Goal: Transaction & Acquisition: Subscribe to service/newsletter

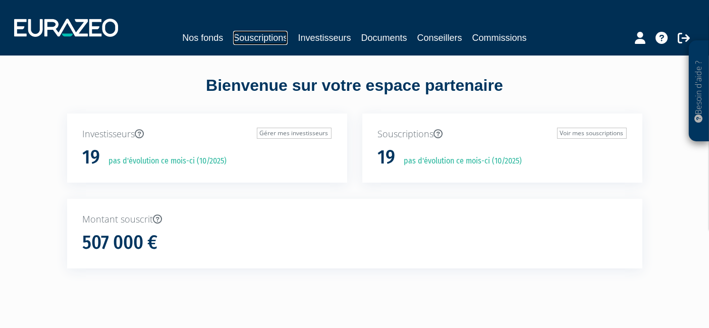
click at [262, 39] on link "Souscriptions" at bounding box center [260, 38] width 55 height 14
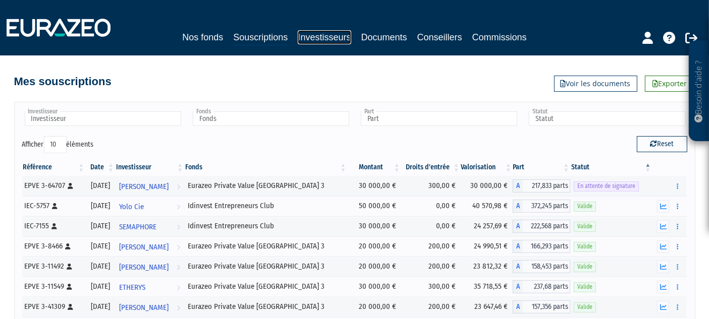
click at [308, 40] on link "Investisseurs" at bounding box center [324, 37] width 53 height 14
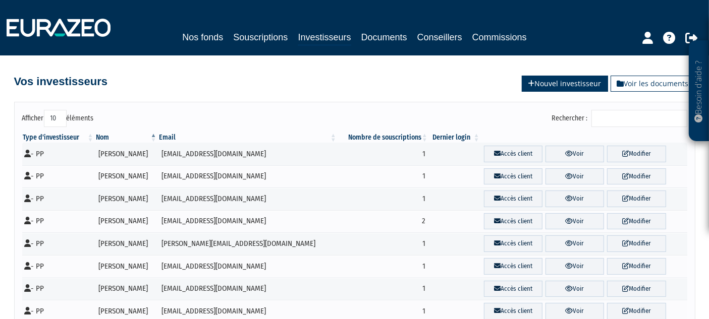
click at [574, 86] on link "Nouvel investisseur" at bounding box center [565, 84] width 86 height 16
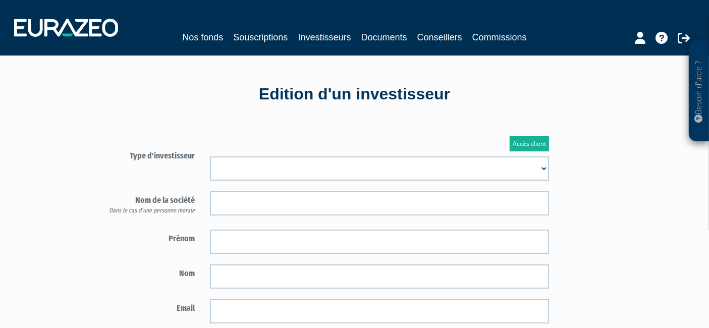
click at [359, 161] on select "Mr Mme Société" at bounding box center [379, 168] width 339 height 24
select select "3"
click at [210, 156] on select "Mr Mme Société" at bounding box center [379, 168] width 339 height 24
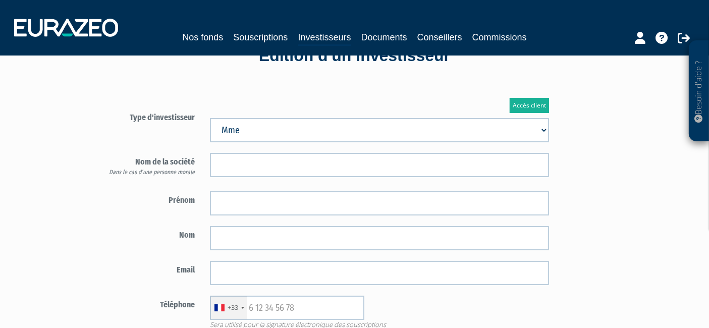
scroll to position [56, 0]
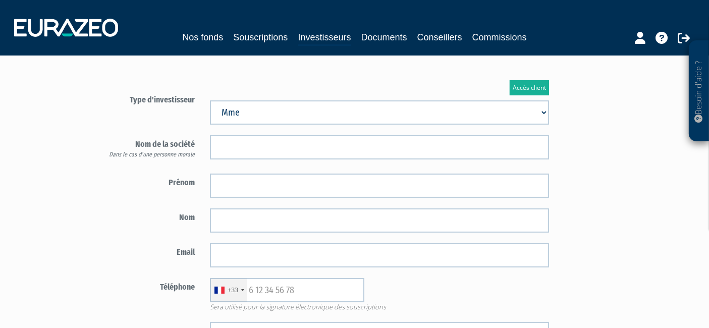
click at [259, 123] on select "Mr Mme Société" at bounding box center [379, 112] width 339 height 24
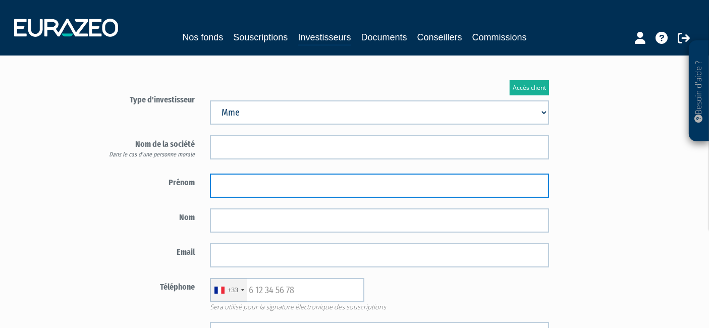
click at [255, 179] on input "text" at bounding box center [379, 186] width 339 height 24
type input "Béatrice"
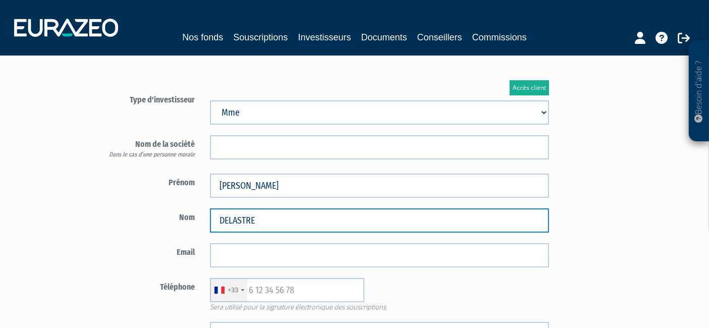
type input "DELASTRE"
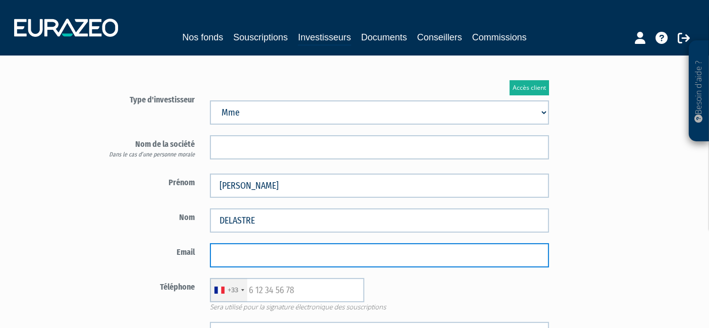
paste input "beatricedelastre@gmail.com"
type input "beatricedelastre@gmail.com"
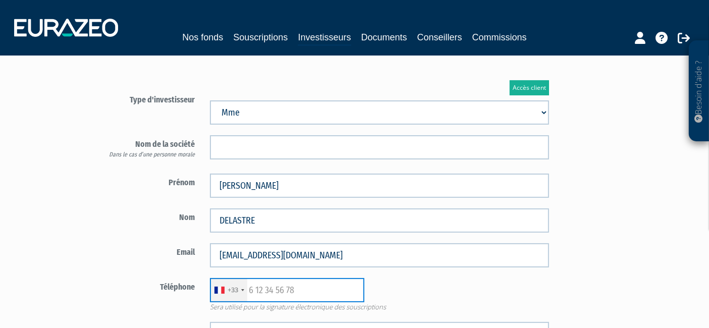
click at [286, 288] on input "text" at bounding box center [287, 290] width 154 height 24
paste input "0645957764"
type input "0645957764"
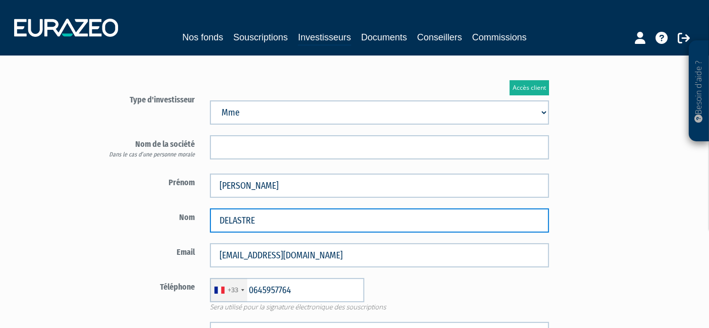
click at [496, 231] on input "DELASTRE" at bounding box center [379, 220] width 339 height 24
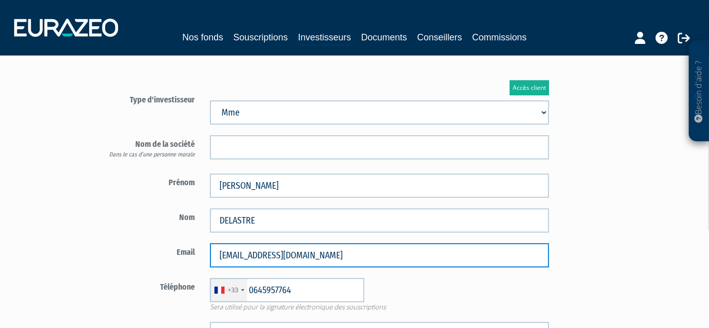
click at [499, 260] on input "beatricedelastre@gmail.com" at bounding box center [379, 255] width 339 height 24
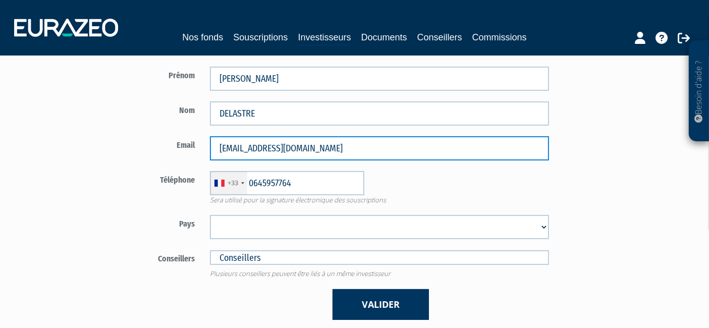
scroll to position [168, 0]
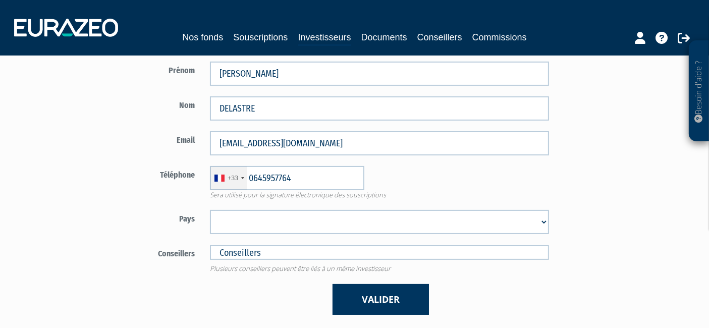
click at [302, 223] on select "Afghanistan Afrique du Sud Albanie Algérie Allemagne Andorre Angola Anguilla An…" at bounding box center [379, 222] width 339 height 24
select select "75"
click at [210, 210] on select "Afghanistan Afrique du Sud Albanie Algérie Allemagne Andorre Angola Anguilla An…" at bounding box center [379, 222] width 339 height 24
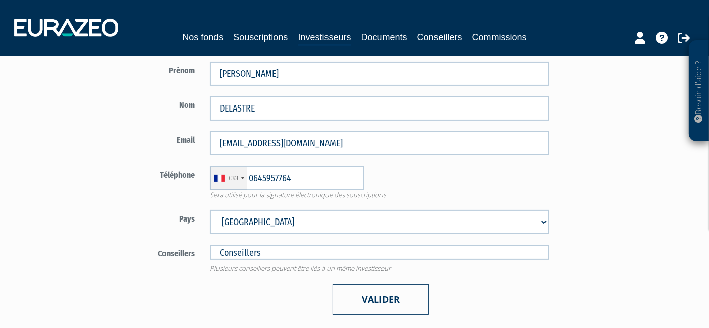
click at [356, 299] on button "Valider" at bounding box center [381, 299] width 96 height 31
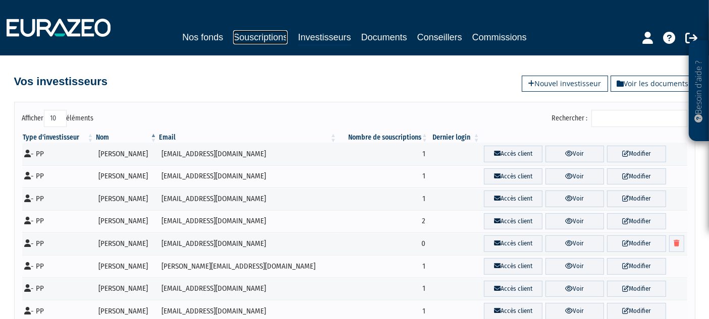
click at [233, 38] on link "Souscriptions" at bounding box center [260, 37] width 55 height 14
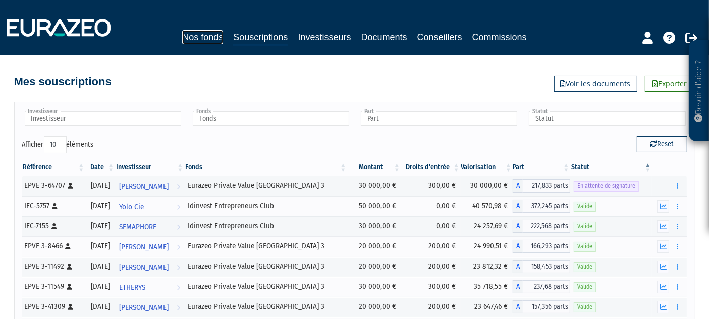
click at [199, 39] on link "Nos fonds" at bounding box center [202, 37] width 41 height 14
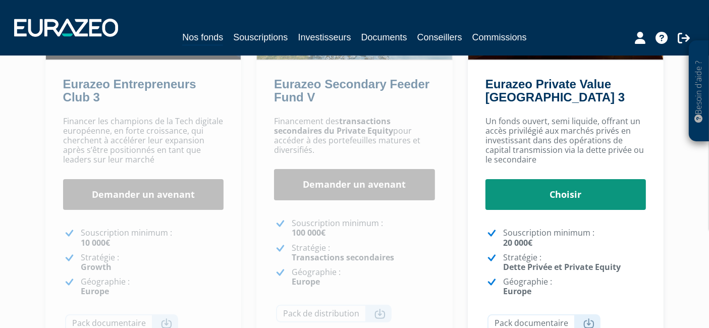
scroll to position [193, 0]
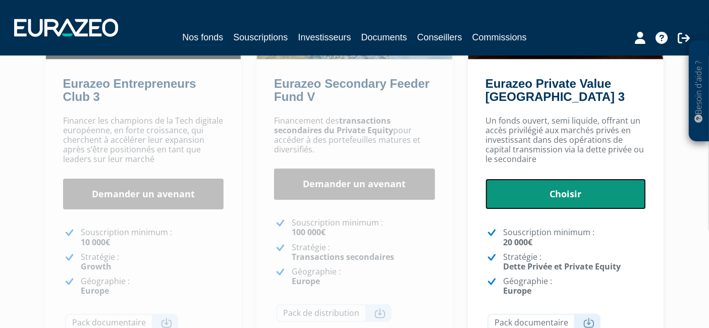
click at [563, 198] on link "Choisir" at bounding box center [565, 194] width 161 height 31
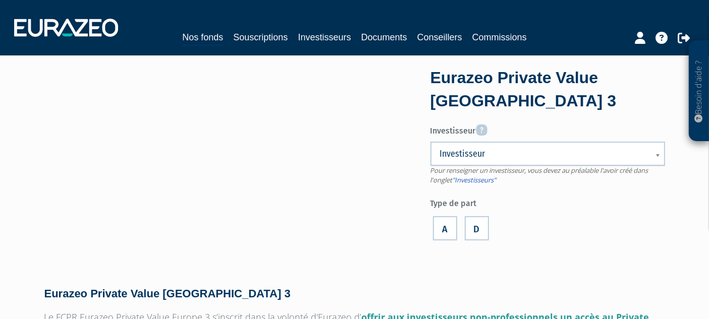
click at [467, 139] on div "Investisseur Pour renseigner un investisseur, vous devez au préalable l'avoir c…" at bounding box center [547, 182] width 235 height 123
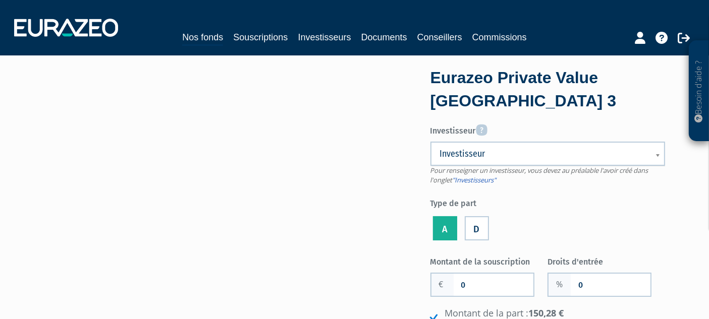
click at [458, 158] on span "Investisseur" at bounding box center [541, 154] width 202 height 12
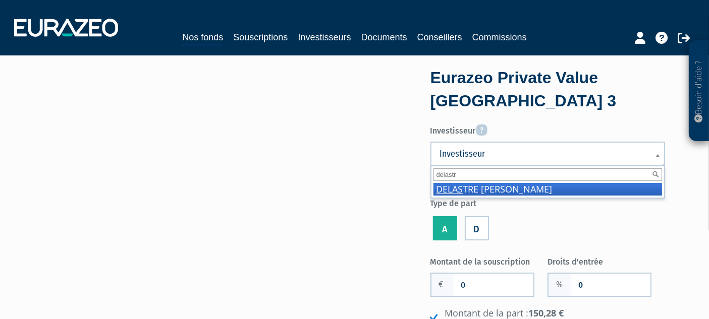
type input "delastre"
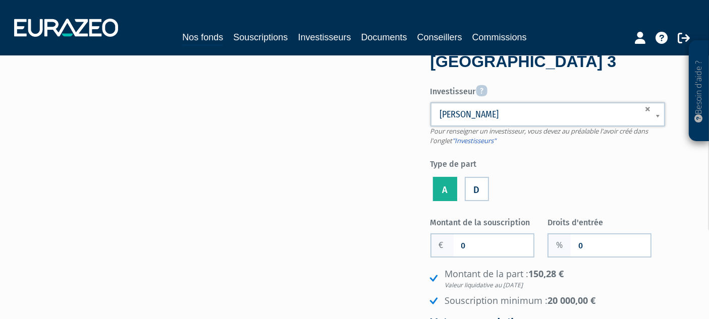
scroll to position [56, 0]
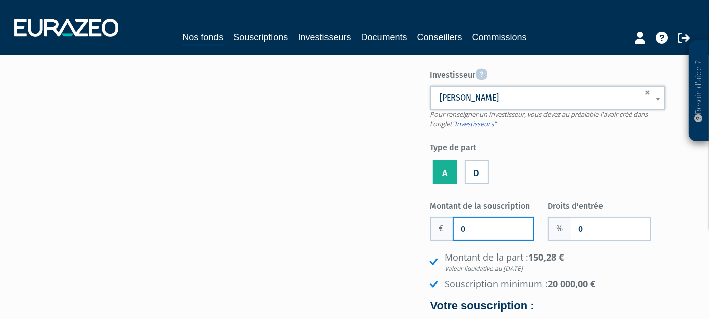
drag, startPoint x: 479, startPoint y: 228, endPoint x: 401, endPoint y: 228, distance: 78.2
click at [401, 228] on div "Eurazeo Private Value Europe 3 Investisseur Pour renseigner un investisseur, vo…" at bounding box center [355, 216] width 636 height 403
type input "50 000"
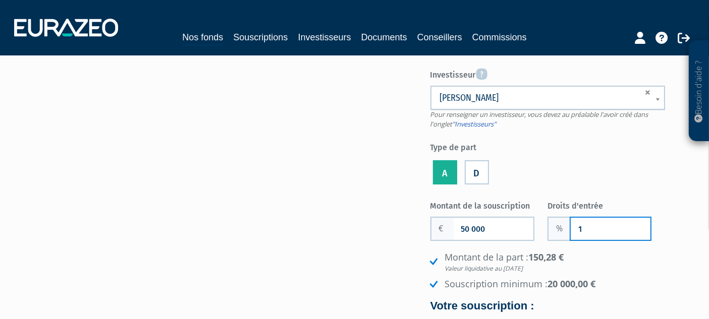
type input "1"
click at [361, 298] on div "Eurazeo Private Value Europe 3 Investisseur Pour renseigner un investisseur, vo…" at bounding box center [355, 216] width 636 height 403
click at [382, 249] on div "Eurazeo Private Value Europe 3 Investisseur Pour renseigner un investisseur, vo…" at bounding box center [355, 216] width 636 height 403
click at [645, 237] on input "1" at bounding box center [611, 229] width 80 height 22
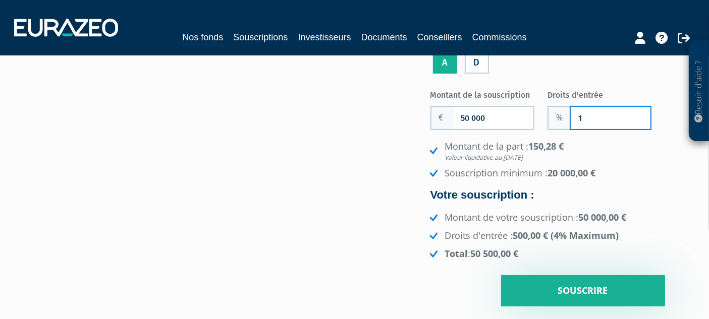
scroll to position [168, 0]
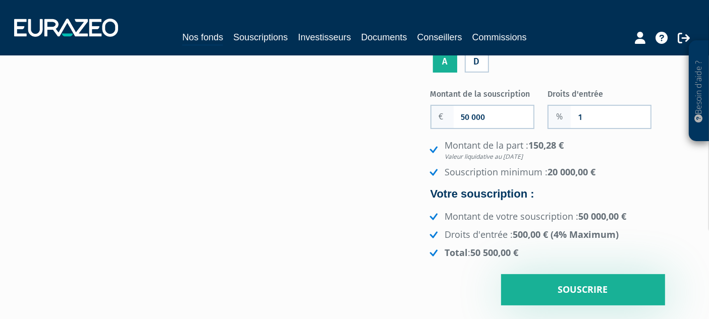
click at [600, 170] on li "Souscription minimum : 20 000,00 €" at bounding box center [546, 172] width 238 height 13
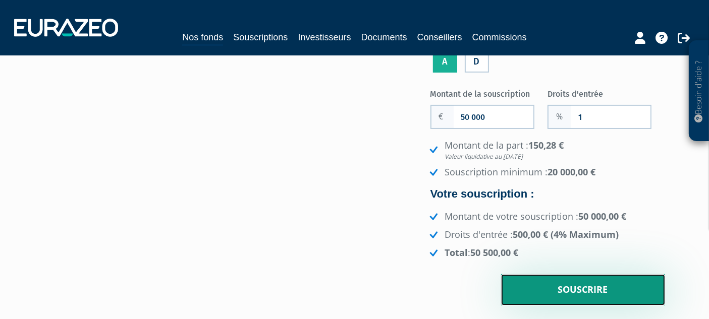
click at [570, 296] on input "Souscrire" at bounding box center [583, 290] width 164 height 31
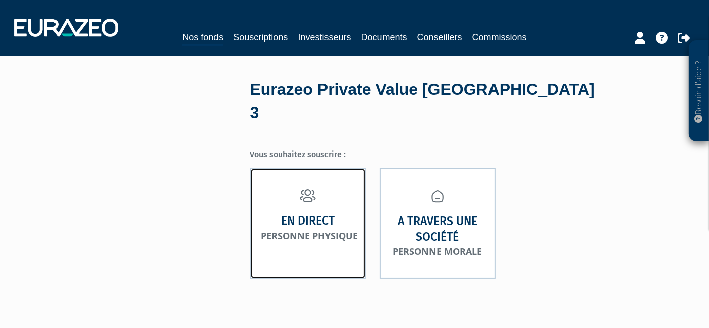
click at [309, 213] on strong "En direct" at bounding box center [307, 221] width 53 height 16
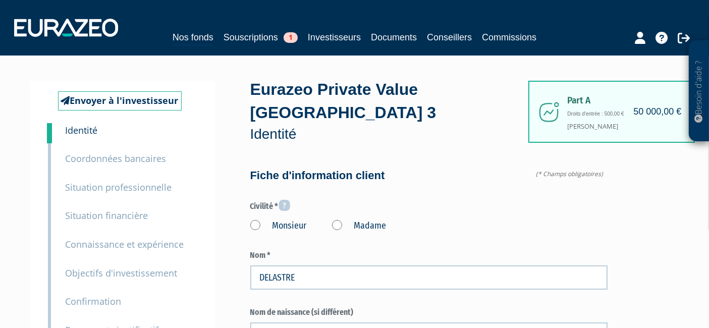
click at [339, 220] on label "Madame" at bounding box center [359, 226] width 55 height 13
click at [0, 0] on "Madame" at bounding box center [0, 0] width 0 height 0
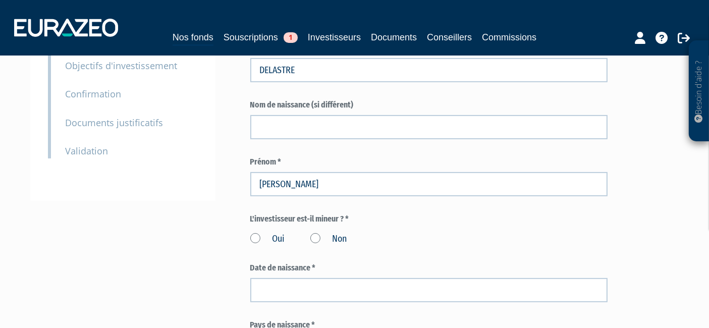
scroll to position [224, 0]
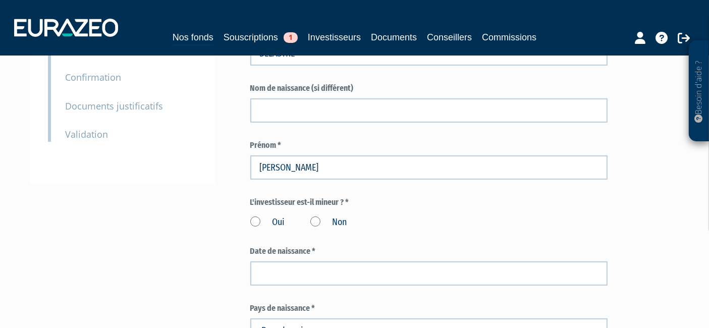
click at [334, 216] on label "Non" at bounding box center [328, 222] width 37 height 13
click at [0, 0] on input "Non" at bounding box center [0, 0] width 0 height 0
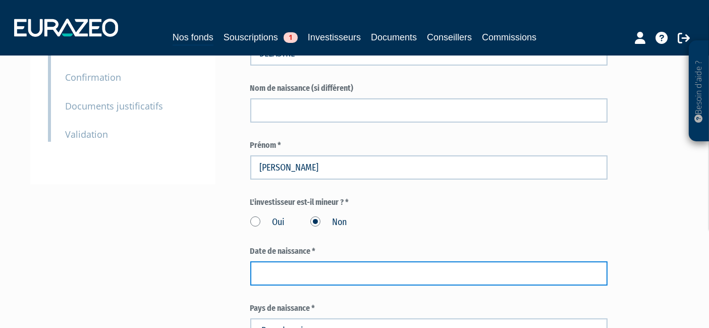
click at [284, 261] on input at bounding box center [428, 273] width 357 height 24
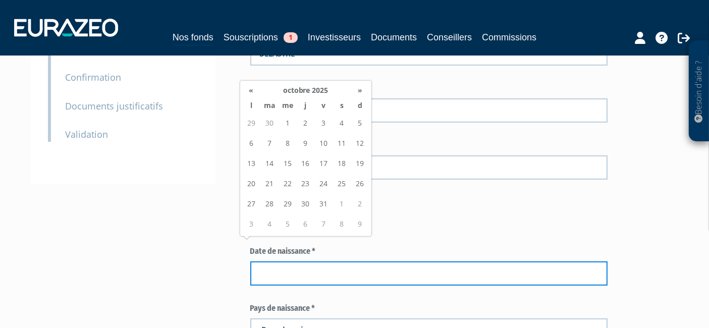
paste input "18/12/1958"
type input "18/12/1958"
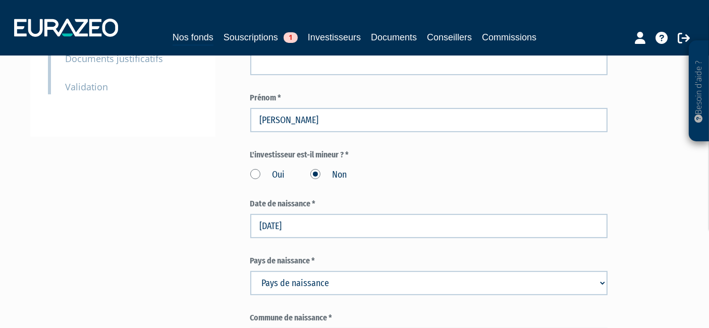
scroll to position [336, 0]
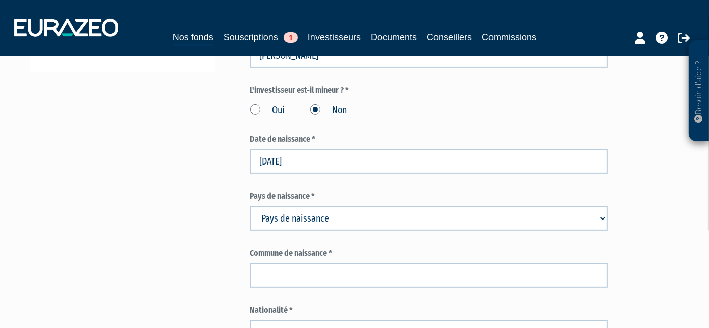
click at [330, 206] on select "Pays de naissance Afghanistan Afrique du Sud Albanie Algérie Allemagne Andorre" at bounding box center [428, 218] width 357 height 24
select select "75"
click at [250, 206] on select "Pays de naissance Afghanistan Afrique du Sud Albanie Algérie Allemagne Andorre" at bounding box center [428, 218] width 357 height 24
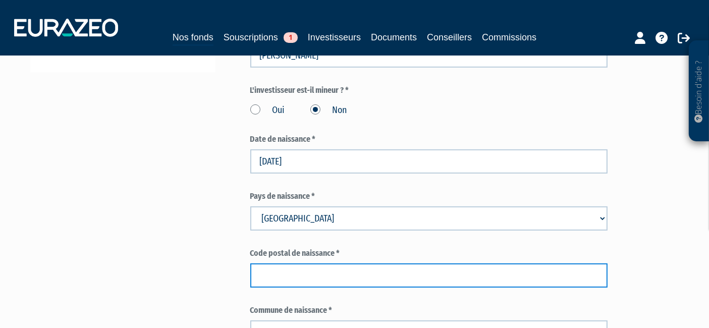
click at [333, 263] on input "text" at bounding box center [428, 275] width 357 height 24
type input "69006"
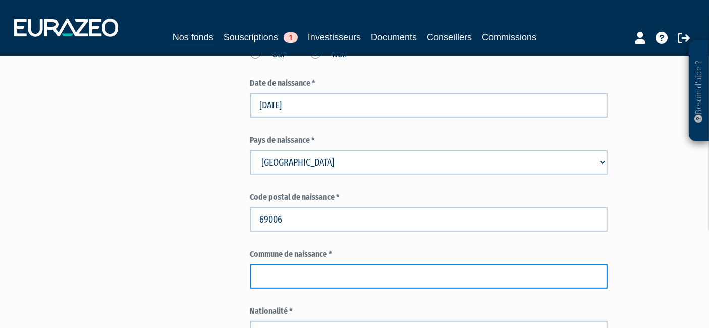
click at [294, 264] on input "text" at bounding box center [428, 276] width 357 height 24
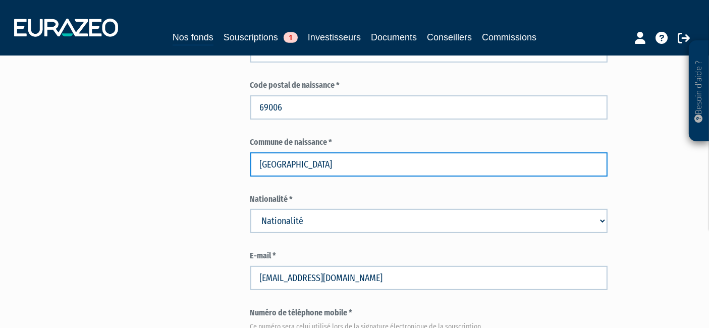
scroll to position [505, 0]
type input "LYON"
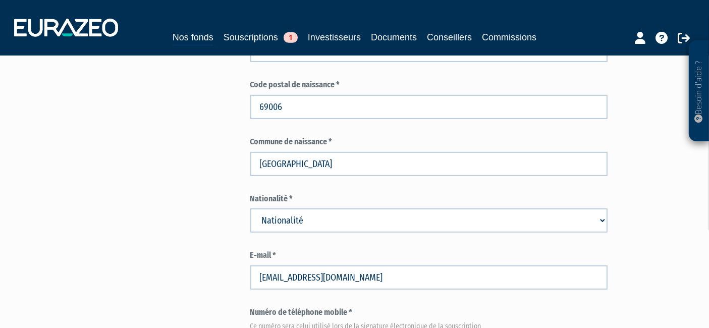
click at [299, 208] on select "Nationalité Afghanistan Afrique du Sud Albanie Algérie Allemagne Andorre" at bounding box center [428, 220] width 357 height 24
select select "75"
click at [250, 208] on select "Nationalité Afghanistan Afrique du Sud Albanie Algérie Allemagne Andorre" at bounding box center [428, 220] width 357 height 24
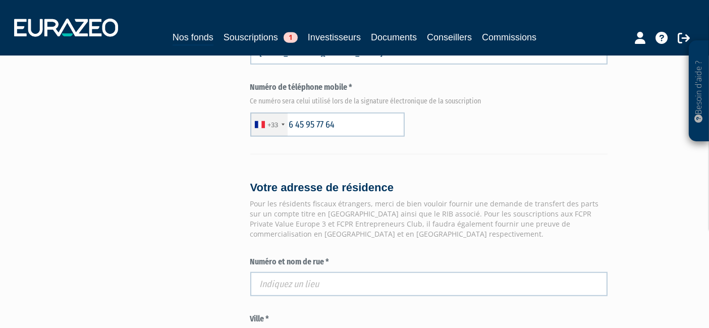
scroll to position [841, 0]
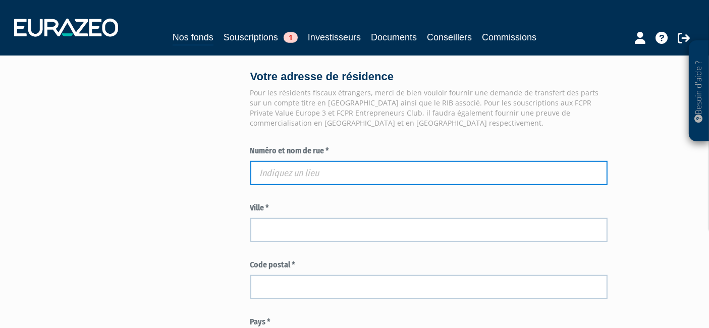
click at [298, 161] on input "text" at bounding box center [428, 173] width 357 height 24
paste input "46 rue d'Inkermann"
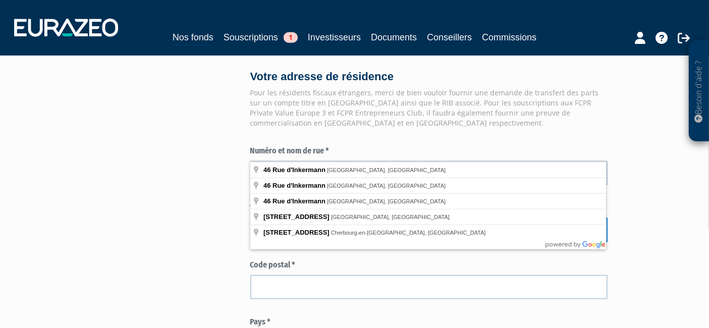
type input "46 Rue d'Inkermann, Roubaix, France"
type input "Roubaix"
type input "59100"
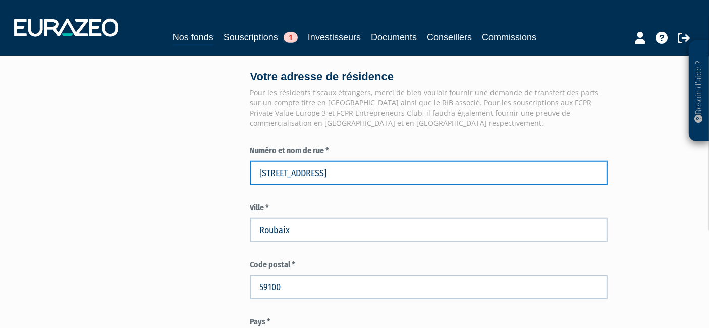
click at [351, 161] on input "46 Rue d'Inkermann" at bounding box center [428, 173] width 357 height 24
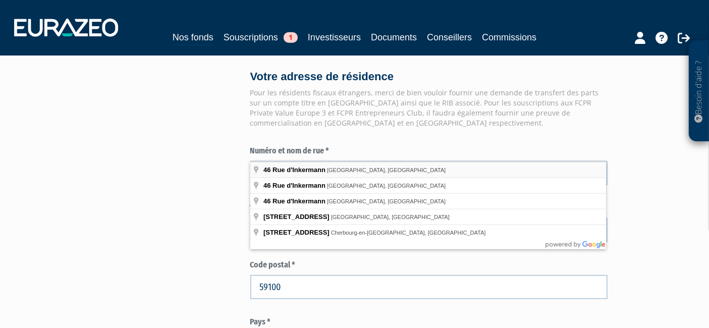
type input "46 Rue d'Inkermann, Lyon, France"
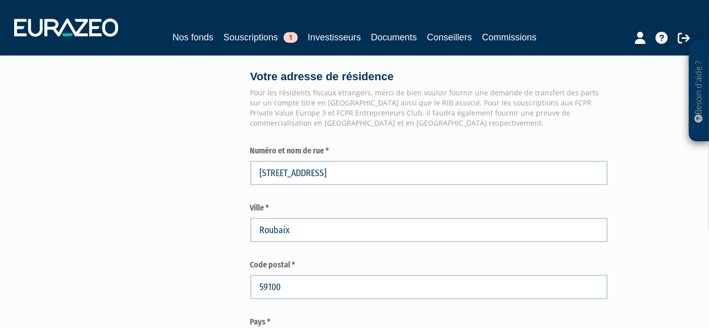
type input "Lyon"
type input "69006"
type input "46 Rue d'Inkermann"
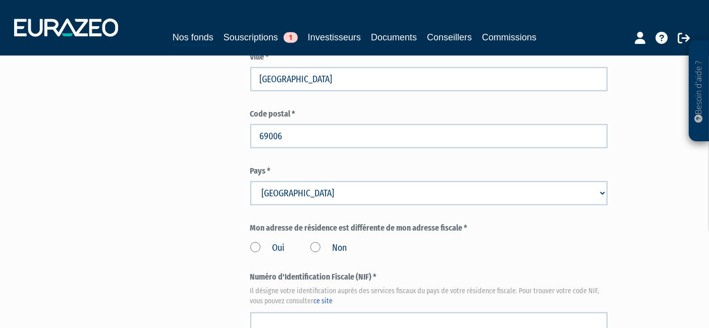
scroll to position [1009, 0]
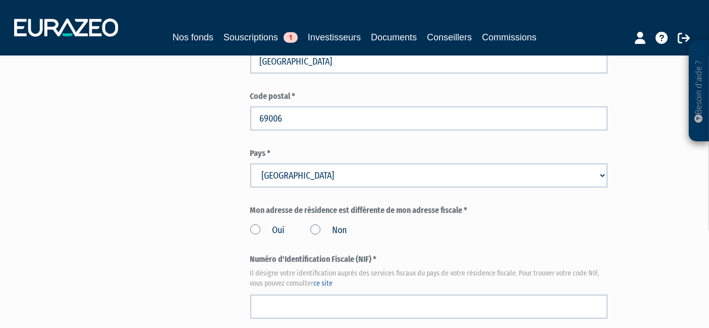
click at [309, 221] on div "Oui Non" at bounding box center [428, 229] width 357 height 17
click at [315, 224] on label "Non" at bounding box center [328, 230] width 37 height 13
click at [0, 0] on input "Non" at bounding box center [0, 0] width 0 height 0
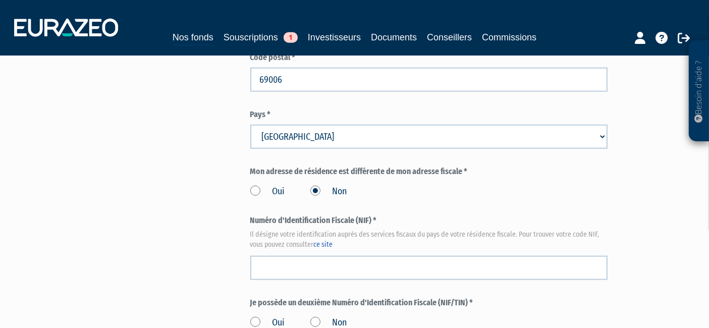
scroll to position [1065, 0]
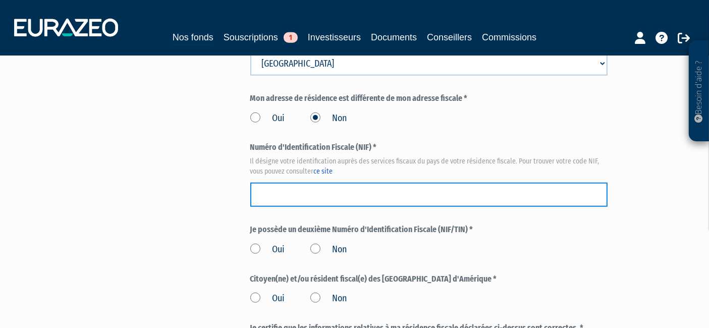
click at [332, 183] on input "text" at bounding box center [428, 195] width 357 height 24
paste input "20 08 553 177 225"
type input "20 08 553 177 225"
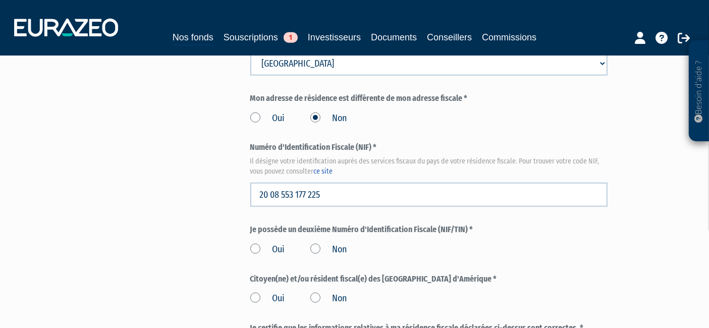
click at [315, 243] on label "Non" at bounding box center [328, 249] width 37 height 13
click at [0, 0] on input "Non" at bounding box center [0, 0] width 0 height 0
click at [326, 292] on label "Non" at bounding box center [328, 298] width 37 height 13
click at [0, 0] on input "Non" at bounding box center [0, 0] width 0 height 0
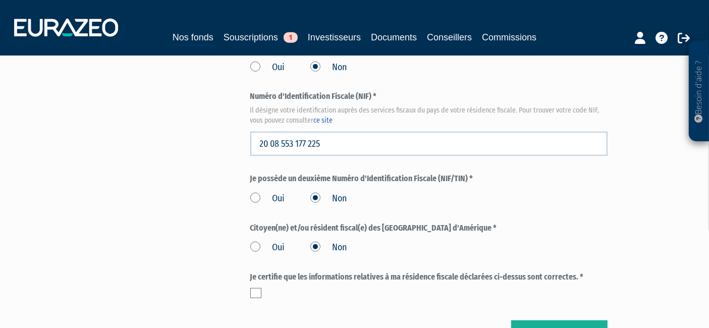
scroll to position [1233, 0]
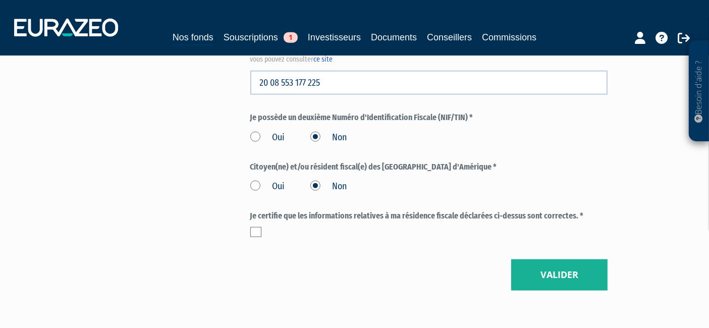
click at [258, 227] on label at bounding box center [255, 232] width 11 height 10
click at [0, 0] on input "checkbox" at bounding box center [0, 0] width 0 height 0
click at [548, 259] on button "Valider" at bounding box center [559, 274] width 96 height 31
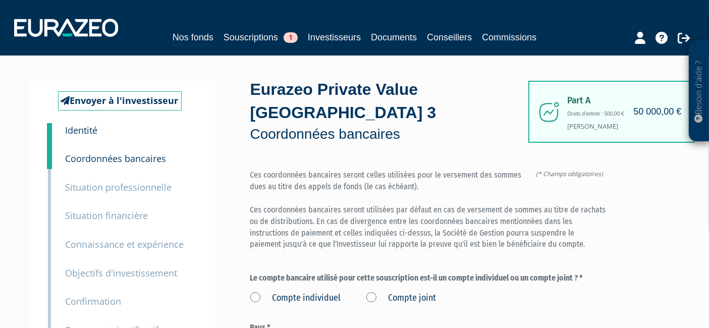
click at [327, 292] on label "Compte individuel" at bounding box center [295, 298] width 91 height 13
click at [0, 0] on individuel "Compte individuel" at bounding box center [0, 0] width 0 height 0
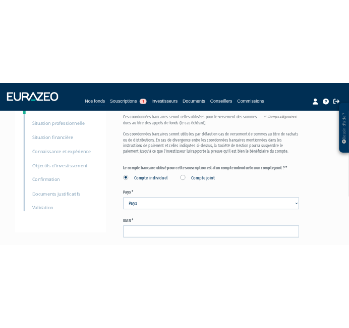
scroll to position [112, 0]
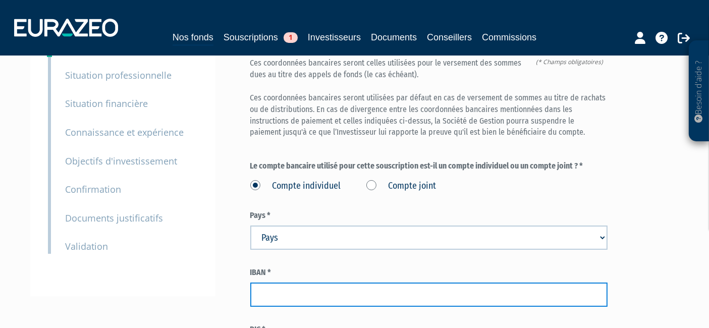
click at [362, 283] on input "text" at bounding box center [428, 295] width 357 height 24
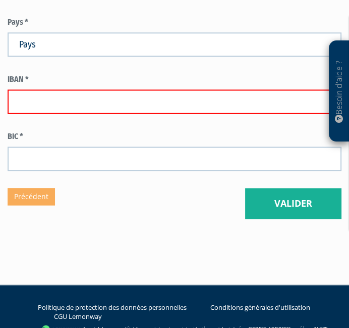
scroll to position [673, 0]
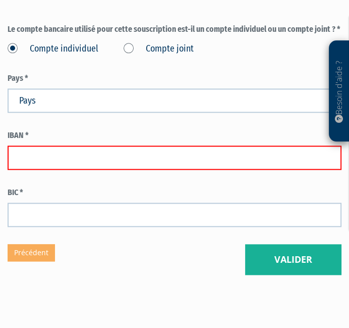
click at [110, 145] on input "text" at bounding box center [175, 157] width 334 height 24
type input "fr7610096180040007896590117"
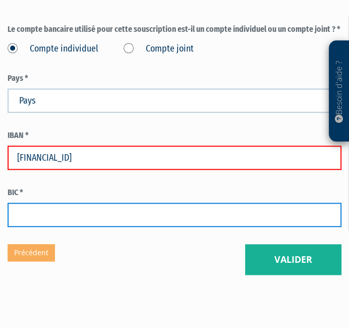
click at [113, 202] on input "text" at bounding box center [175, 214] width 334 height 24
click at [235, 202] on input "text" at bounding box center [175, 214] width 334 height 24
type input "cmcifrpp"
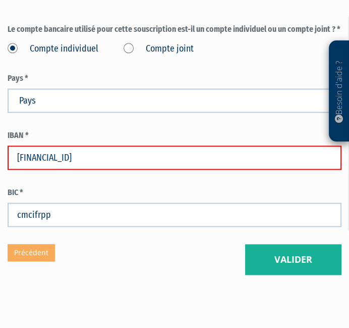
click at [44, 145] on input "fr7610096180040007896590117" at bounding box center [175, 157] width 334 height 24
click at [31, 145] on input "fr7610096180040007896590117" at bounding box center [175, 157] width 334 height 24
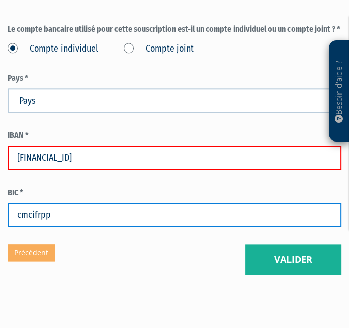
click at [87, 202] on input "cmcifrpp" at bounding box center [175, 214] width 334 height 24
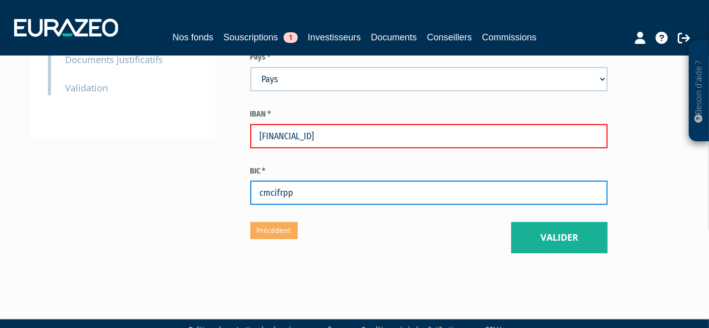
scroll to position [270, 0]
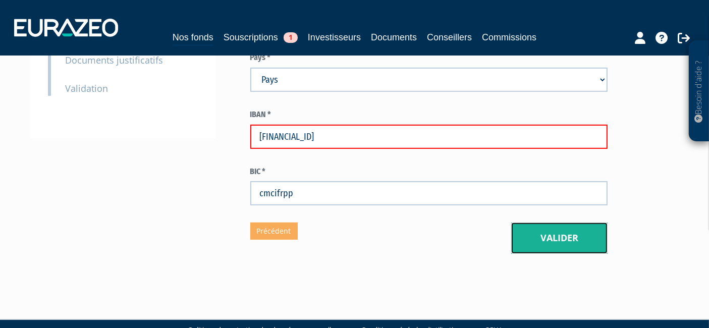
click at [578, 223] on button "Valider" at bounding box center [559, 238] width 96 height 31
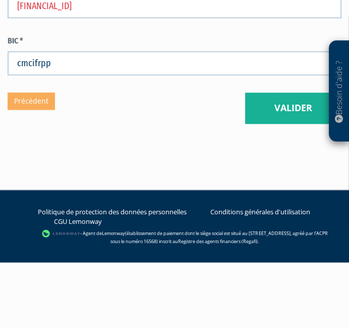
scroll to position [551, 0]
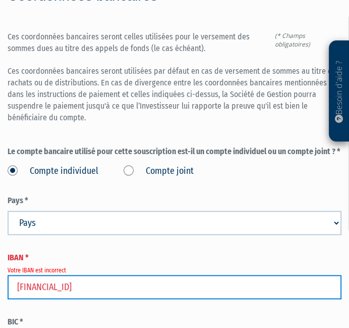
click at [19, 275] on input "[FINANCIAL_ID]" at bounding box center [175, 287] width 334 height 24
click at [256, 275] on input "FR7610096180040007896590117" at bounding box center [175, 287] width 334 height 24
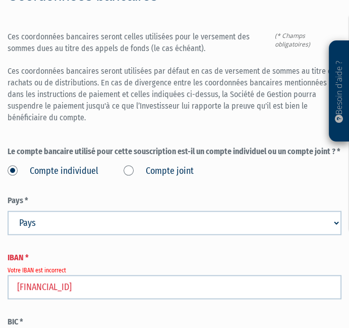
click at [38, 275] on input "FR7610096180040007896590117" at bounding box center [175, 287] width 334 height 24
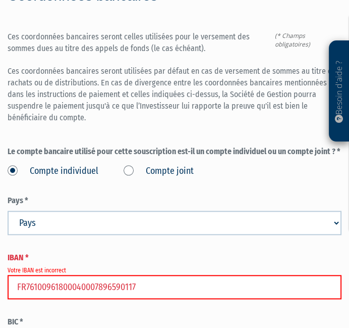
click at [71, 275] on input "FR76100961800040007896590117" at bounding box center [175, 287] width 334 height 24
type input "FR7610096180040007896590117"
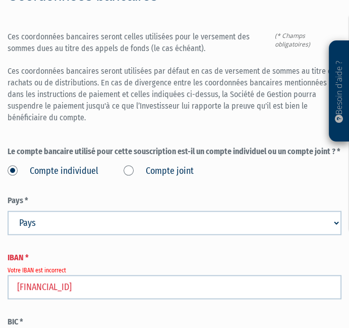
drag, startPoint x: 126, startPoint y: 311, endPoint x: -1, endPoint y: 308, distance: 126.7
click at [0, 308] on html "Besoin d'aide ? × J'ai besoin d'aide Si vous avez une question à propos du fonc…" at bounding box center [174, 46] width 349 height 1194
type input "CMCIFRPP"
click at [189, 275] on input "FR7610096180040007896590117" at bounding box center [175, 287] width 334 height 24
click at [185, 195] on label "Pays *" at bounding box center [175, 201] width 334 height 12
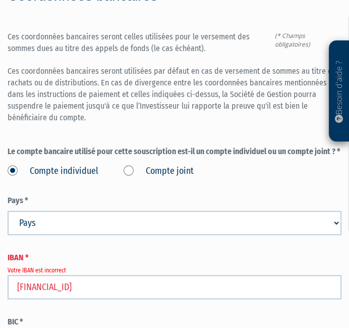
click at [190, 316] on label "BIC *" at bounding box center [175, 322] width 334 height 12
click at [141, 271] on form "(* Champs obligatoires) Ces coordonnées bancaires seront celles utilisées pour …" at bounding box center [175, 193] width 334 height 324
click at [73, 275] on input "FR7610096180040007896590117" at bounding box center [175, 287] width 334 height 24
click at [46, 275] on input "FR7610096180040007896590117" at bounding box center [175, 287] width 334 height 24
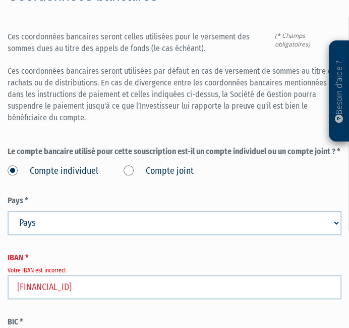
click at [33, 275] on input "FR7610096180040007896590117" at bounding box center [175, 287] width 334 height 24
type input "FR76 1009 6180 0400 0789 6590 117"
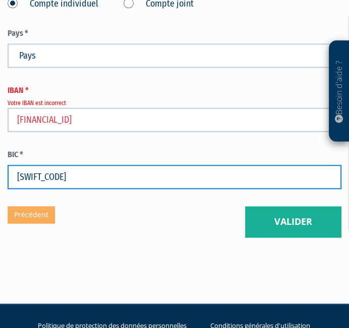
scroll to position [719, 0]
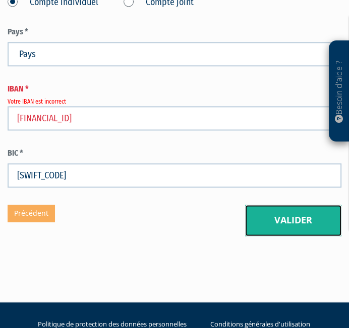
click at [292, 204] on button "Valider" at bounding box center [293, 219] width 96 height 31
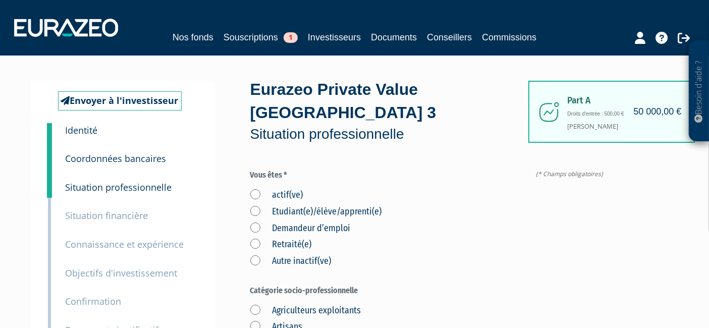
click at [305, 238] on label "Retraité(e)" at bounding box center [281, 244] width 62 height 13
click at [0, 0] on input "Retraité(e)" at bounding box center [0, 0] width 0 height 0
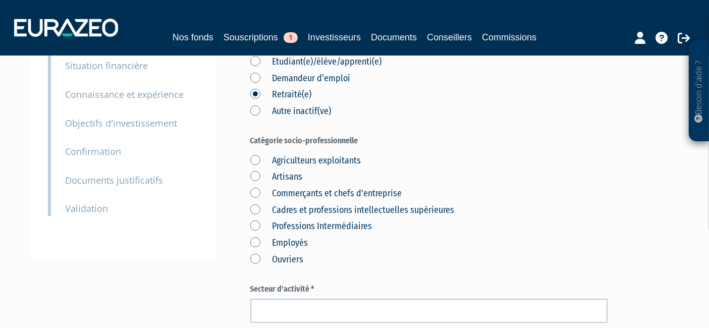
scroll to position [168, 0]
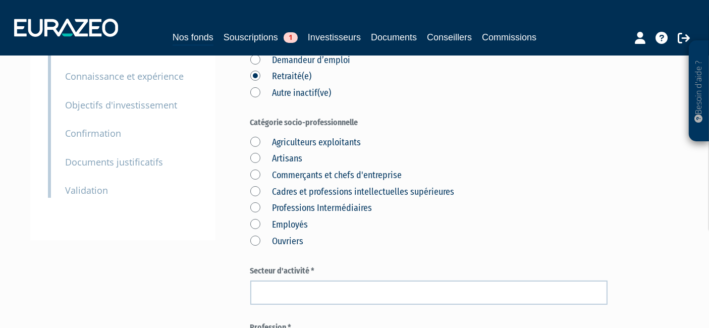
click at [277, 209] on div "Agriculteurs exploitants Artisans Commerçants et chefs d'entreprise Cadres et p…" at bounding box center [428, 191] width 357 height 116
click at [276, 219] on label "Employés" at bounding box center [279, 225] width 58 height 13
click at [0, 0] on input "Employés" at bounding box center [0, 0] width 0 height 0
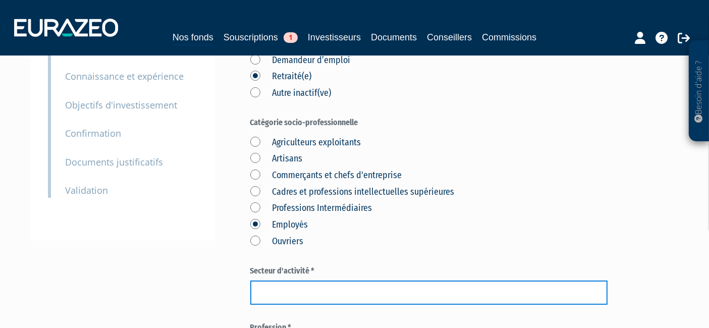
click at [301, 281] on input "text" at bounding box center [428, 293] width 357 height 24
type input "SANS"
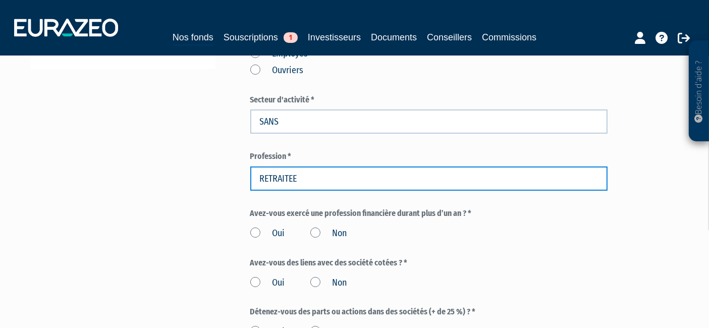
scroll to position [403, 0]
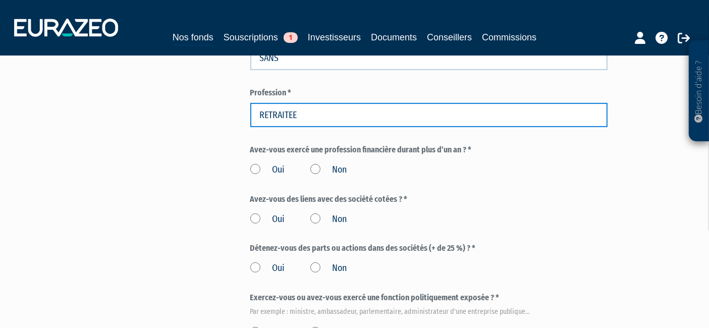
type input "RETRAITEE"
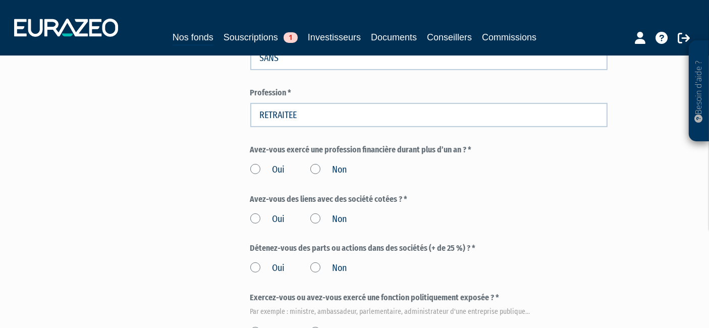
click at [332, 164] on label "Non" at bounding box center [328, 170] width 37 height 13
click at [0, 0] on input "Non" at bounding box center [0, 0] width 0 height 0
click at [323, 213] on label "Non" at bounding box center [328, 219] width 37 height 13
click at [0, 0] on input "Non" at bounding box center [0, 0] width 0 height 0
click at [321, 262] on label "Non" at bounding box center [328, 268] width 37 height 13
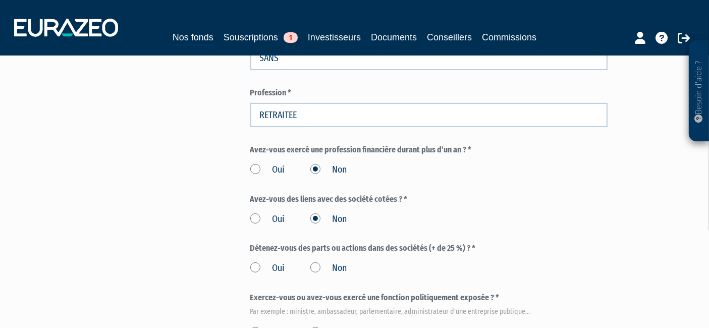
click at [0, 0] on input "Non" at bounding box center [0, 0] width 0 height 0
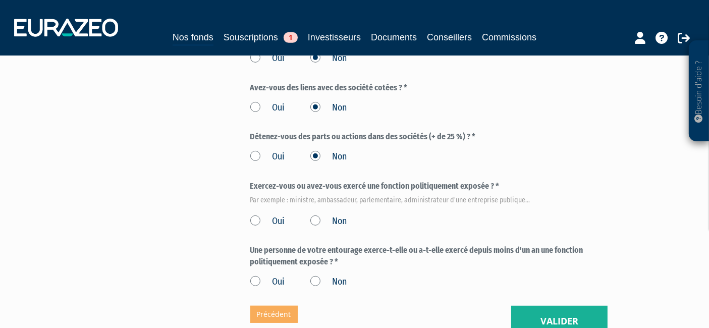
scroll to position [515, 0]
click at [336, 214] on label "Non" at bounding box center [328, 220] width 37 height 13
click at [0, 0] on input "Non" at bounding box center [0, 0] width 0 height 0
click at [330, 275] on label "Non" at bounding box center [328, 281] width 37 height 13
click at [0, 0] on input "Non" at bounding box center [0, 0] width 0 height 0
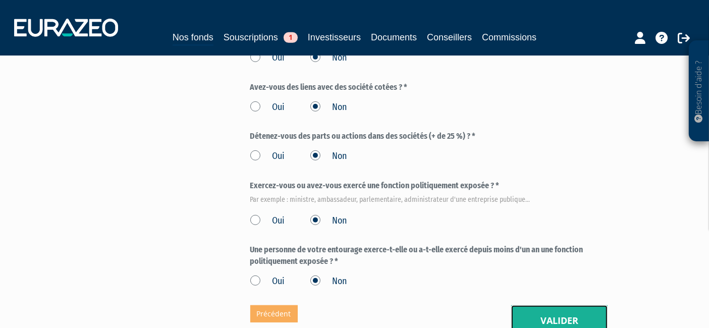
drag, startPoint x: 603, startPoint y: 294, endPoint x: 592, endPoint y: 299, distance: 11.5
click at [349, 305] on button "Valider" at bounding box center [559, 320] width 96 height 31
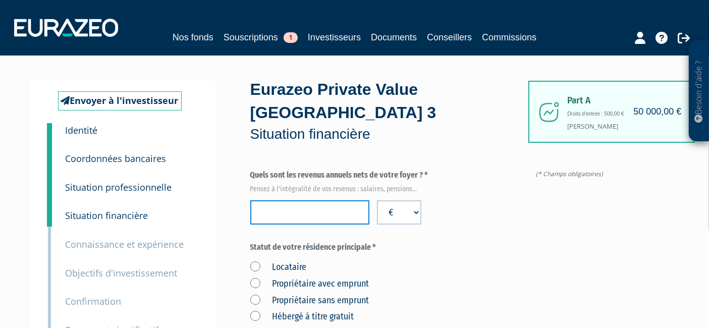
click at [308, 200] on input "number" at bounding box center [309, 212] width 119 height 24
click at [334, 200] on input "number" at bounding box center [309, 212] width 119 height 24
type input "17000"
click at [512, 268] on div "Locataire Propriétaire avec emprunt Propriétaire sans emprunt Hébergé à titre g…" at bounding box center [428, 290] width 357 height 66
click at [309, 294] on label "Propriétaire sans emprunt" at bounding box center [309, 300] width 119 height 13
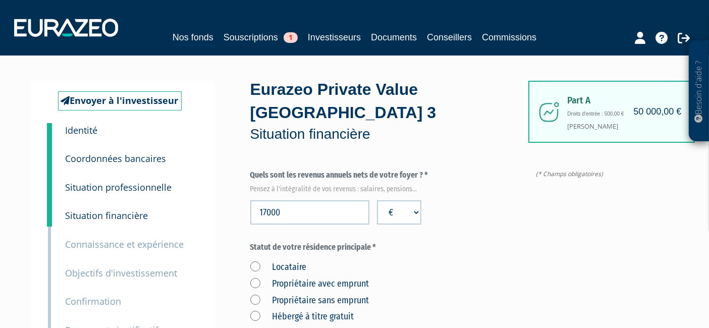
click at [0, 0] on emprunt "Propriétaire sans emprunt" at bounding box center [0, 0] width 0 height 0
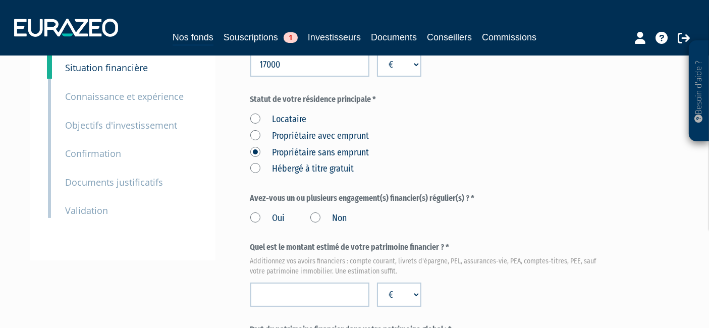
scroll to position [168, 0]
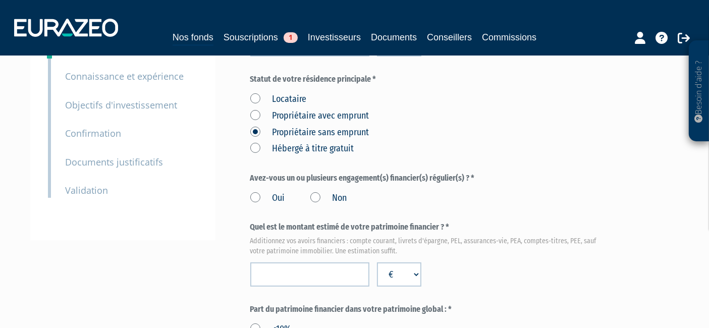
click at [329, 192] on label "Non" at bounding box center [328, 198] width 37 height 13
click at [0, 0] on input "Non" at bounding box center [0, 0] width 0 height 0
click at [315, 262] on input "number" at bounding box center [309, 274] width 119 height 24
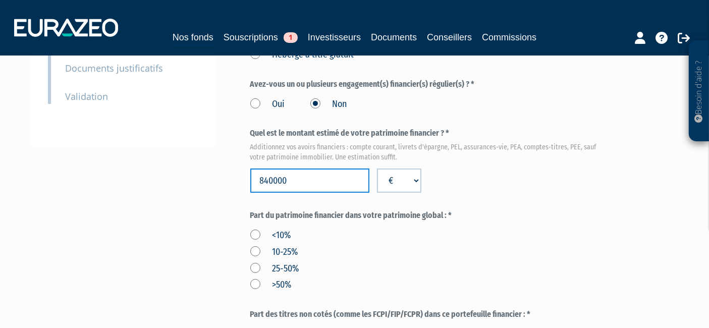
scroll to position [280, 0]
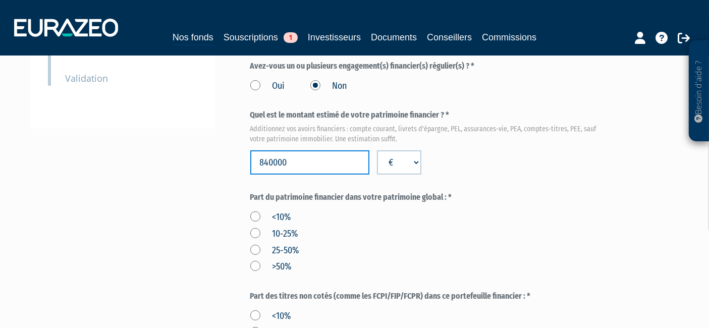
type input "840000"
click at [264, 260] on label ">50%" at bounding box center [270, 266] width 41 height 13
click at [0, 0] on input ">50%" at bounding box center [0, 0] width 0 height 0
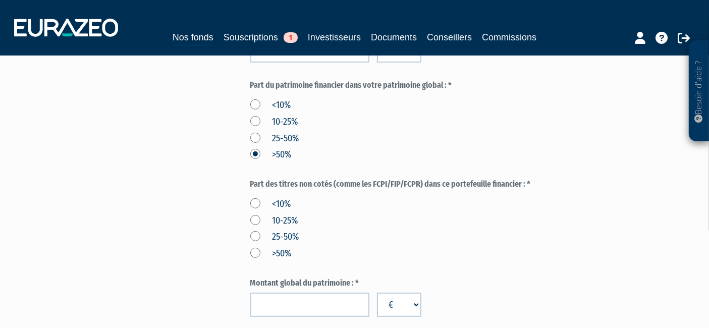
scroll to position [392, 0]
click at [265, 198] on label "<10%" at bounding box center [270, 204] width 41 height 13
click at [0, 0] on input "<10%" at bounding box center [0, 0] width 0 height 0
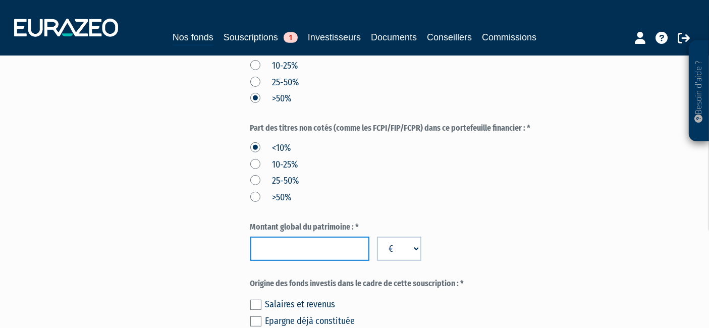
click at [307, 237] on input "number" at bounding box center [309, 249] width 119 height 24
click at [577, 223] on div "Montant global du patrimoine : * 1589000 € $ £" at bounding box center [428, 242] width 357 height 40
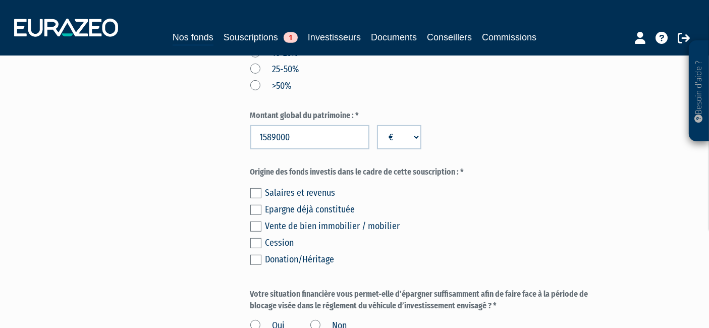
scroll to position [561, 0]
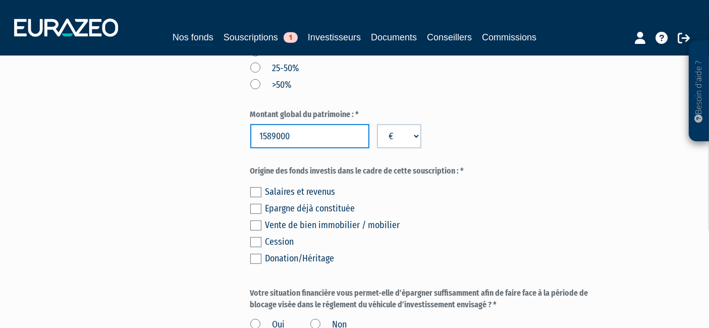
drag, startPoint x: 297, startPoint y: 115, endPoint x: 162, endPoint y: 120, distance: 134.9
type input "1580000"
click at [555, 166] on label "Origine des fonds investis dans le cadre de cette souscription : *" at bounding box center [428, 172] width 357 height 12
click at [263, 203] on div "Salaires et revenus Epargne déjà constituée Vente de bien immobilier / mobilier…" at bounding box center [428, 223] width 357 height 83
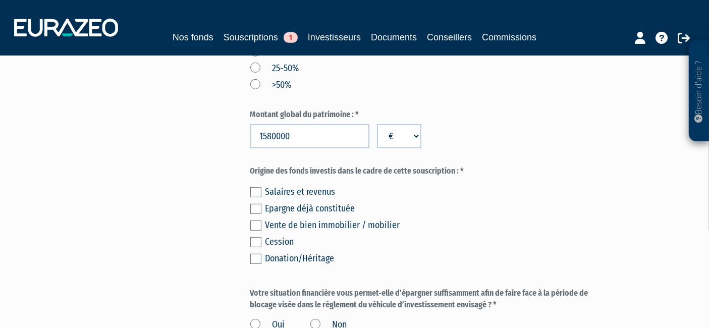
click at [257, 221] on label at bounding box center [255, 226] width 11 height 10
click at [0, 0] on input "checkbox" at bounding box center [0, 0] width 0 height 0
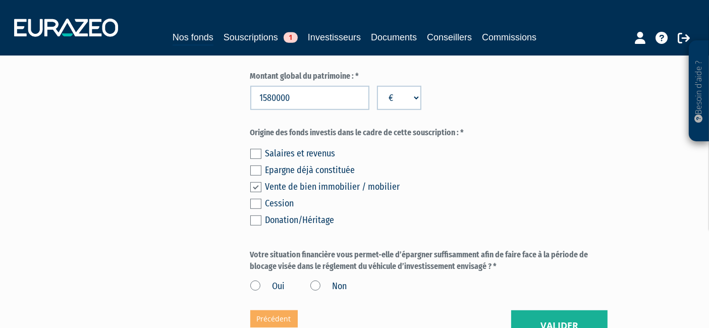
scroll to position [617, 0]
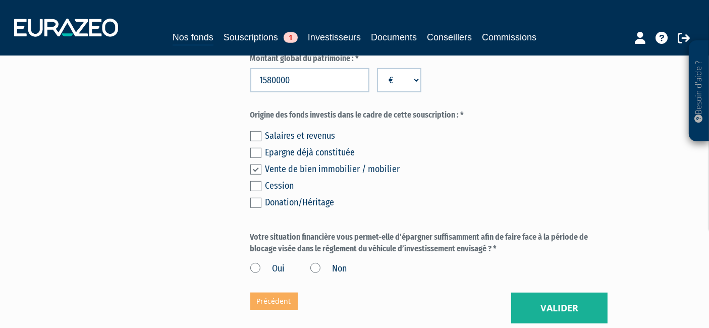
click at [254, 262] on label "Oui" at bounding box center [267, 268] width 35 height 13
click at [0, 0] on input "Oui" at bounding box center [0, 0] width 0 height 0
click at [542, 293] on button "Valider" at bounding box center [559, 308] width 96 height 31
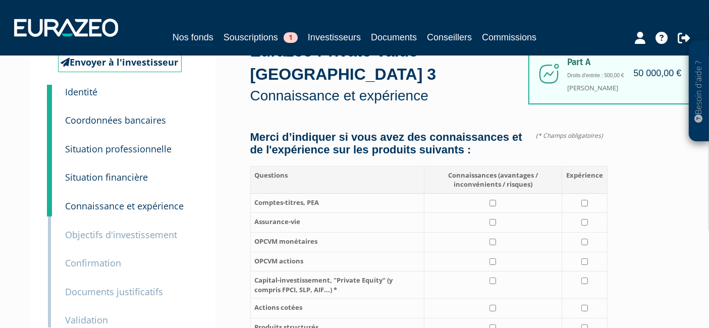
scroll to position [56, 0]
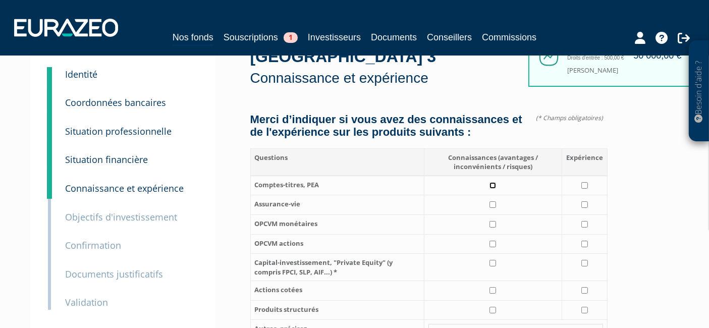
click at [492, 182] on input "checkbox" at bounding box center [492, 185] width 7 height 7
checkbox input "true"
click at [585, 182] on input "checkbox" at bounding box center [584, 185] width 7 height 7
checkbox input "true"
click at [495, 201] on input "checkbox" at bounding box center [492, 204] width 7 height 7
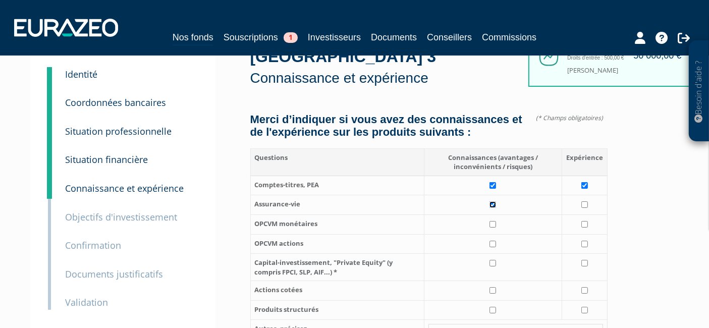
checkbox input "true"
click at [581, 195] on td at bounding box center [584, 205] width 45 height 20
checkbox input "true"
click at [497, 234] on td at bounding box center [493, 244] width 138 height 20
checkbox input "true"
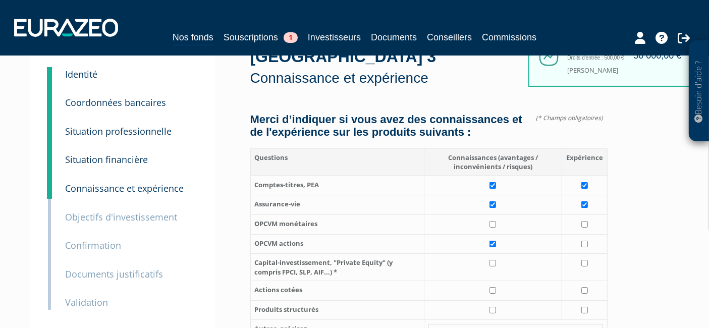
click at [590, 234] on td at bounding box center [584, 244] width 45 height 20
checkbox input "true"
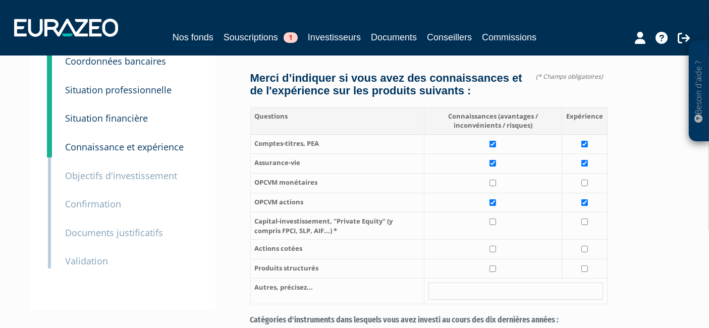
scroll to position [112, 0]
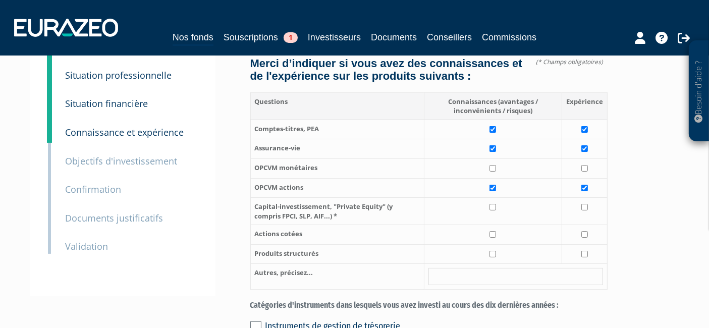
click at [488, 198] on td at bounding box center [493, 211] width 138 height 27
checkbox input "true"
click at [493, 165] on input "checkbox" at bounding box center [492, 168] width 7 height 7
checkbox input "true"
click at [495, 231] on input "checkbox" at bounding box center [492, 234] width 7 height 7
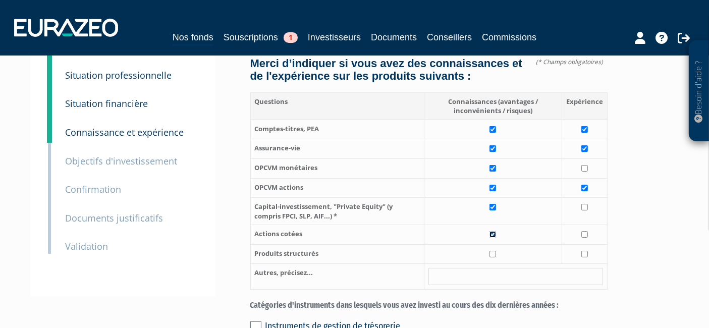
checkbox input "true"
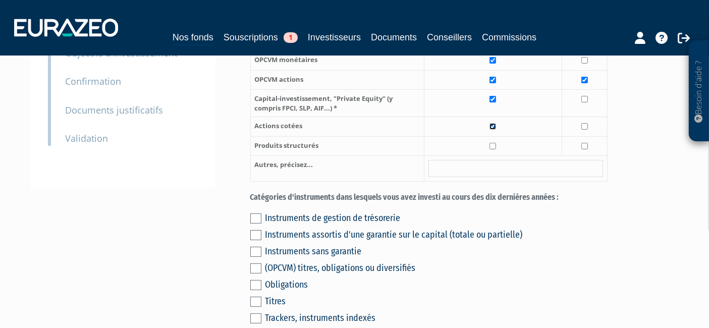
scroll to position [224, 0]
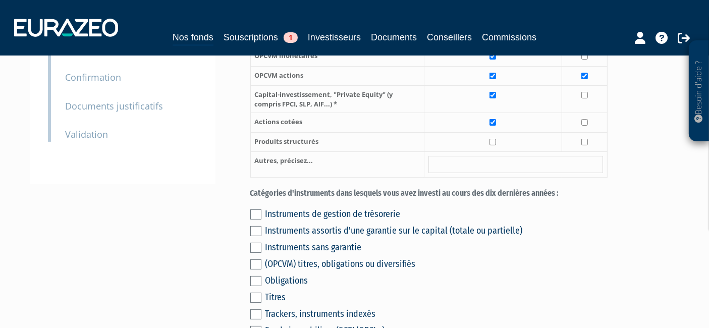
click at [258, 226] on label at bounding box center [255, 231] width 11 height 10
click at [0, 0] on input "checkbox" at bounding box center [0, 0] width 0 height 0
click at [256, 259] on label at bounding box center [255, 264] width 11 height 10
click at [0, 0] on input "checkbox" at bounding box center [0, 0] width 0 height 0
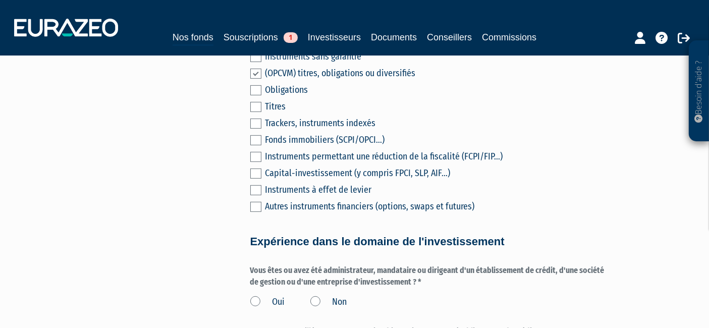
scroll to position [448, 0]
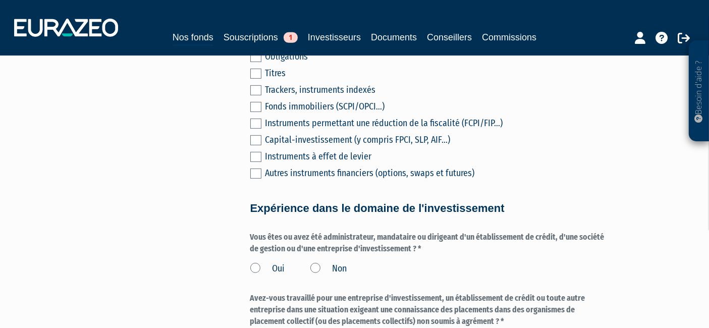
click at [336, 262] on label "Non" at bounding box center [328, 268] width 37 height 13
click at [0, 0] on input "Non" at bounding box center [0, 0] width 0 height 0
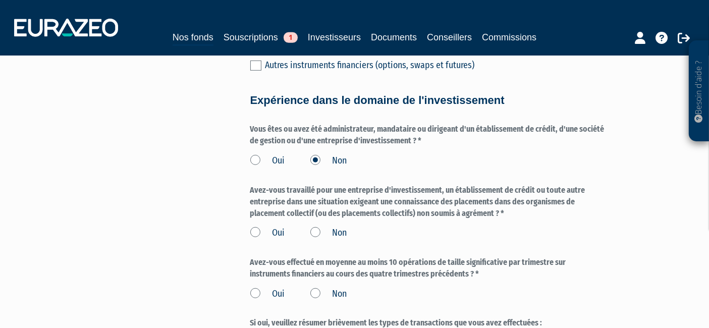
scroll to position [561, 0]
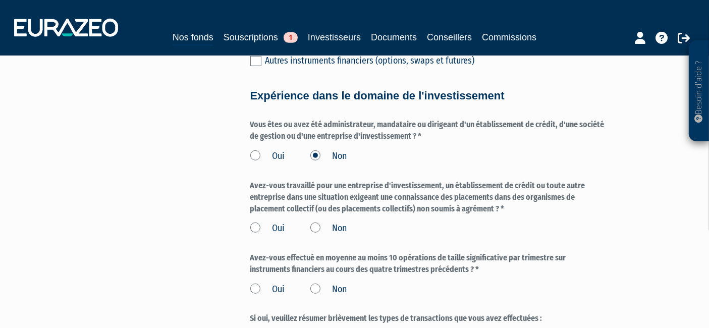
click at [332, 222] on label "Non" at bounding box center [328, 228] width 37 height 13
click at [0, 0] on input "Non" at bounding box center [0, 0] width 0 height 0
click at [331, 283] on label "Non" at bounding box center [328, 289] width 37 height 13
click at [0, 0] on input "Non" at bounding box center [0, 0] width 0 height 0
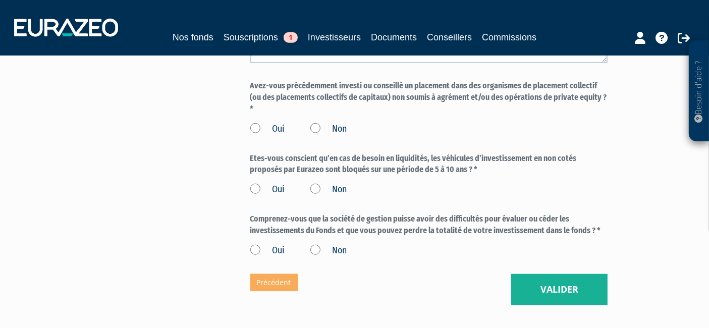
scroll to position [841, 0]
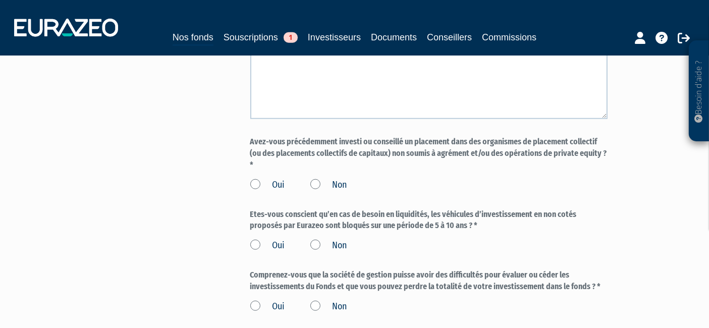
click at [324, 179] on label "Non" at bounding box center [328, 185] width 37 height 13
click at [0, 0] on input "Non" at bounding box center [0, 0] width 0 height 0
click at [271, 239] on label "Oui" at bounding box center [267, 245] width 35 height 13
click at [0, 0] on input "Oui" at bounding box center [0, 0] width 0 height 0
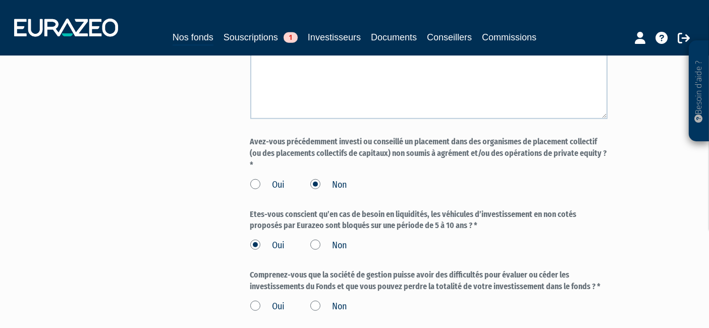
click at [259, 300] on label "Oui" at bounding box center [267, 306] width 35 height 13
click at [0, 0] on input "Oui" at bounding box center [0, 0] width 0 height 0
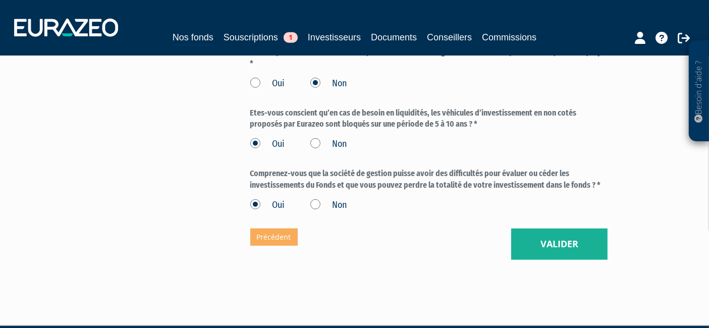
scroll to position [953, 0]
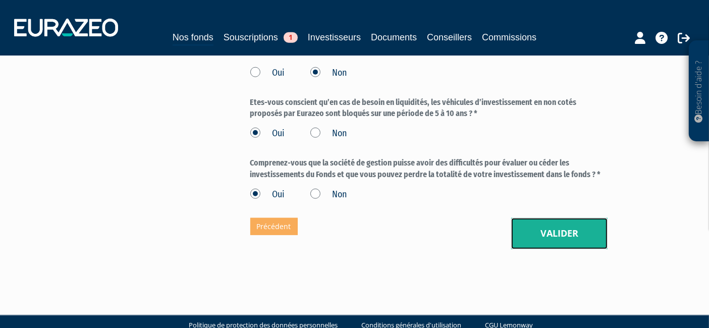
click at [563, 221] on button "Valider" at bounding box center [559, 233] width 96 height 31
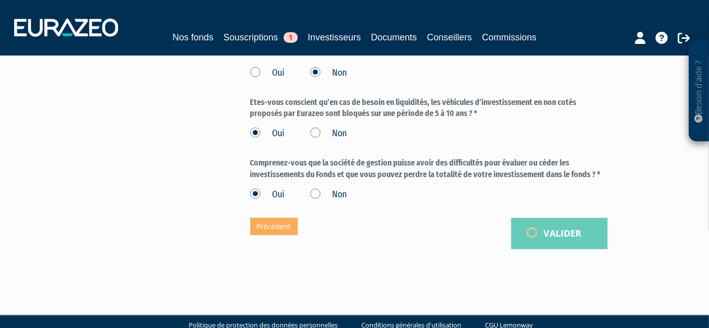
drag, startPoint x: 392, startPoint y: 189, endPoint x: 472, endPoint y: 174, distance: 81.7
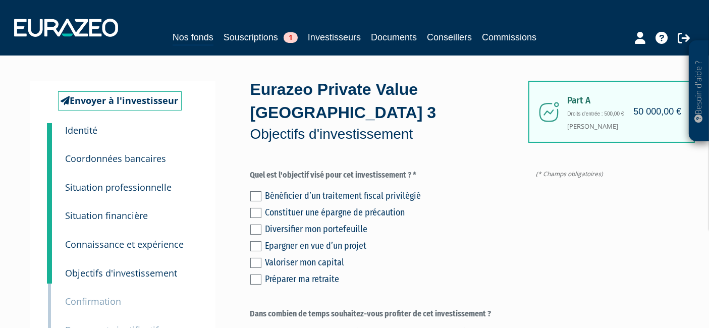
click at [255, 245] on div "Bénéficier d’un traitement fiscal privilégié Constituer une épargne de précauti…" at bounding box center [428, 236] width 357 height 100
click at [256, 258] on label at bounding box center [255, 263] width 11 height 10
click at [0, 0] on input "checkbox" at bounding box center [0, 0] width 0 height 0
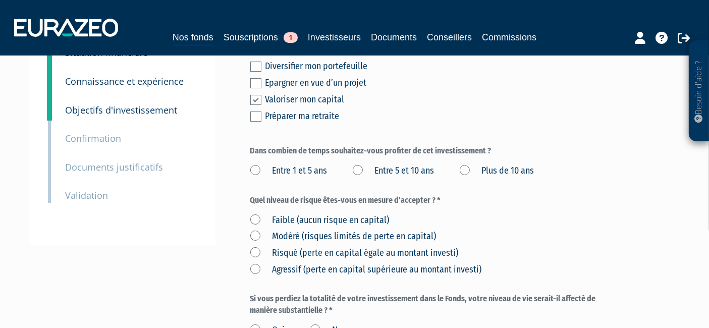
scroll to position [168, 0]
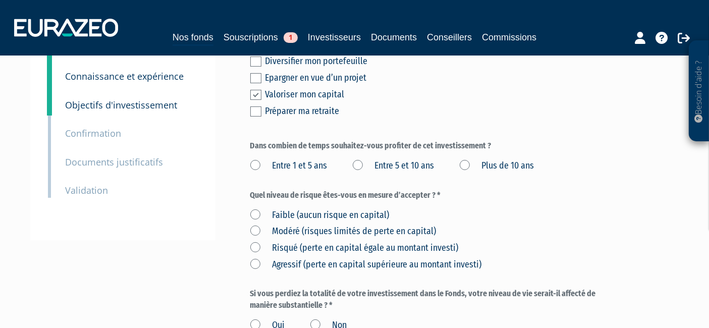
click at [419, 159] on label "Entre 5 et 10 ans" at bounding box center [394, 165] width 82 height 13
click at [0, 0] on ans "Entre 5 et 10 ans" at bounding box center [0, 0] width 0 height 0
click at [300, 242] on label "Risqué (perte en capital égale au montant investi)" at bounding box center [354, 248] width 208 height 13
click at [0, 0] on investi\) "Risqué (perte en capital égale au montant investi)" at bounding box center [0, 0] width 0 height 0
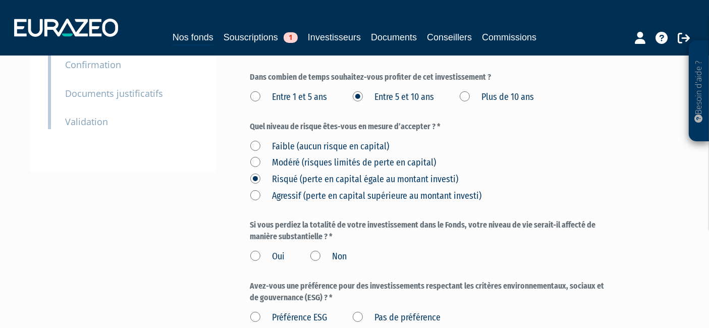
scroll to position [280, 0]
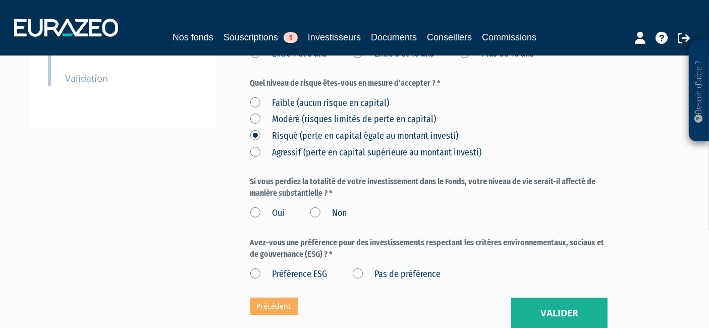
click at [326, 203] on div "Oui Non" at bounding box center [428, 211] width 357 height 17
click at [311, 207] on label "Non" at bounding box center [328, 213] width 37 height 13
click at [0, 0] on input "Non" at bounding box center [0, 0] width 0 height 0
click at [347, 264] on div "Préférence ESG Pas de préférence" at bounding box center [428, 272] width 357 height 17
click at [355, 268] on label "Pas de préférence" at bounding box center [397, 274] width 88 height 13
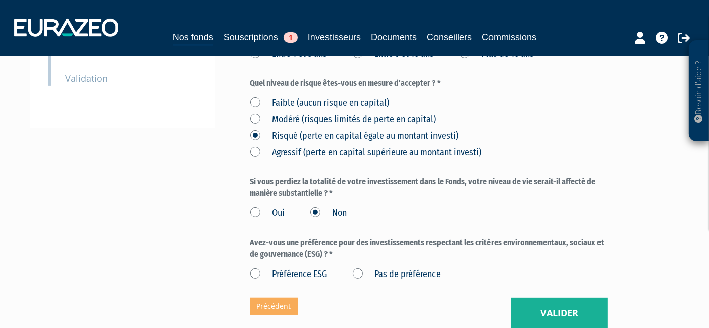
click at [0, 0] on préférence "Pas de préférence" at bounding box center [0, 0] width 0 height 0
click at [523, 298] on button "Valider" at bounding box center [559, 313] width 96 height 31
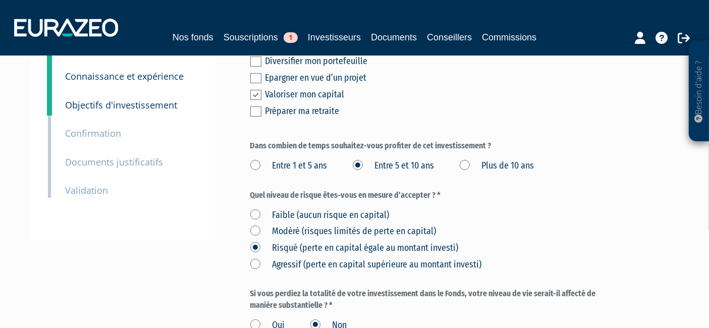
scroll to position [225, 0]
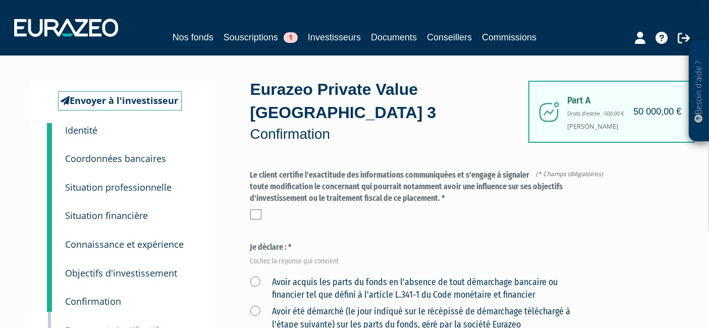
click at [256, 209] on label at bounding box center [255, 214] width 11 height 10
click at [0, 0] on input "checkbox" at bounding box center [0, 0] width 0 height 0
click at [308, 276] on label "Avoir acquis les parts du fonds en l'absence de tout démarchage bancaire ou fin…" at bounding box center [417, 289] width 334 height 26
click at [0, 0] on financier "Avoir acquis les parts du fonds en l'absence de tout démarchage bancaire ou fin…" at bounding box center [0, 0] width 0 height 0
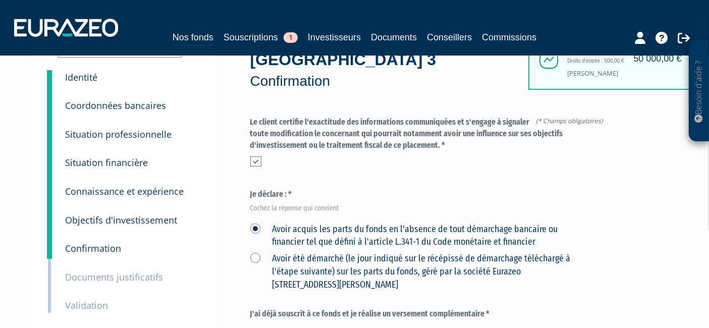
scroll to position [168, 0]
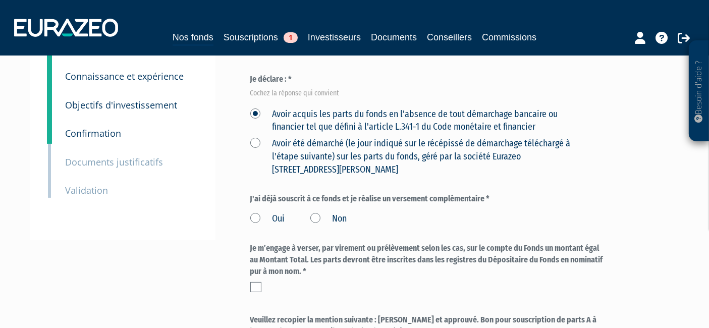
click at [318, 212] on label "Non" at bounding box center [328, 218] width 37 height 13
click at [0, 0] on input "Non" at bounding box center [0, 0] width 0 height 0
click at [255, 258] on div "Je m’engage à verser, par virement ou prélèvement selon les cas, sur le compte …" at bounding box center [428, 268] width 357 height 50
click at [259, 282] on label at bounding box center [255, 287] width 11 height 10
click at [0, 0] on input "checkbox" at bounding box center [0, 0] width 0 height 0
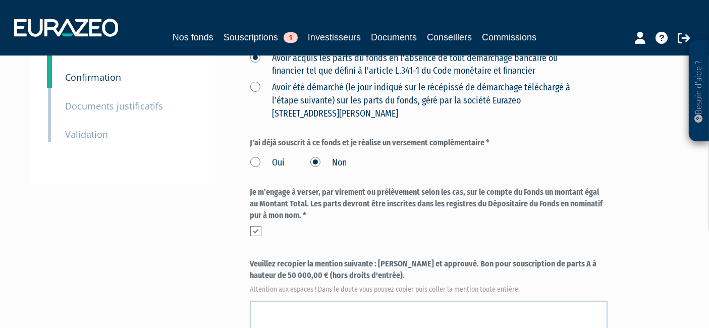
scroll to position [280, 0]
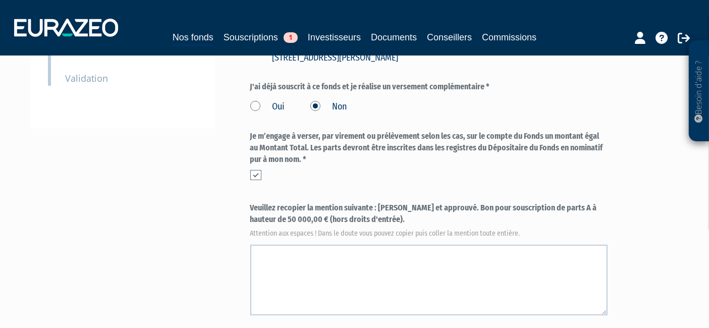
drag, startPoint x: 381, startPoint y: 184, endPoint x: 444, endPoint y: 194, distance: 63.9
click at [444, 202] on label "Veuillez recopier la mention suivante : Lu et approuvé. Bon pour souscription d…" at bounding box center [428, 218] width 357 height 33
copy label "u et approuvé. Bon pour souscription de parts A à hauteur de 50 000,00 € (hors …"
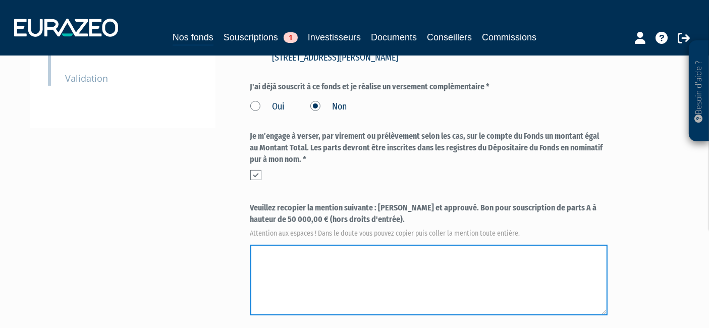
click at [342, 250] on textarea at bounding box center [428, 280] width 357 height 71
paste textarea "u et approuvé. Bon pour souscription de parts A à hauteur de 50 000,00 € (hors …"
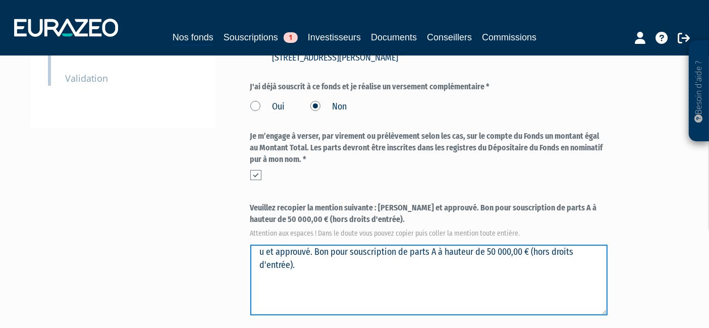
click at [335, 245] on textarea at bounding box center [428, 280] width 357 height 71
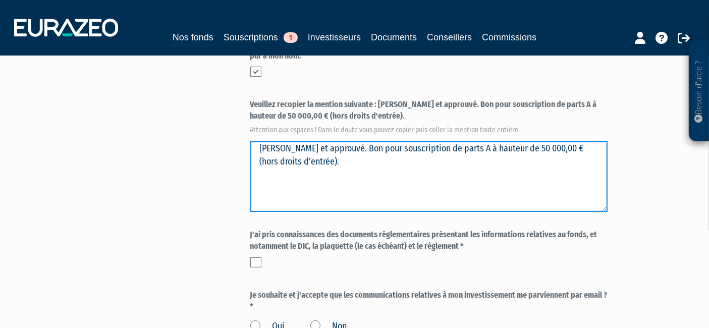
scroll to position [392, 0]
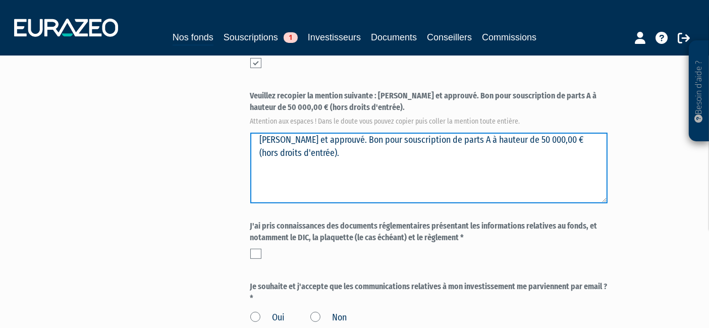
type textarea "Lu et approuvé. Bon pour souscription de parts A à hauteur de 50 000,00 € (hors…"
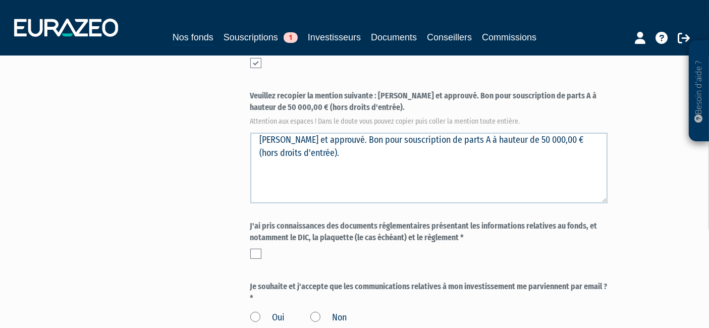
click at [179, 213] on div "Envoyer à l'investisseur 1 Identité 2 Coordonnées bancaires 3 Situation profess…" at bounding box center [355, 31] width 634 height 684
click at [253, 249] on label at bounding box center [255, 254] width 11 height 10
click at [0, 0] on input "checkbox" at bounding box center [0, 0] width 0 height 0
click at [261, 302] on div "Eurazeo Private Value Europe 3 Confirmation (* Champs obligatoires) Quel niveau…" at bounding box center [428, 31] width 357 height 684
click at [253, 311] on label "Oui" at bounding box center [267, 317] width 35 height 13
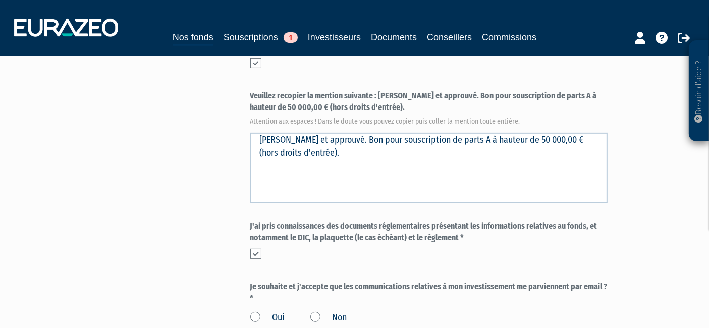
click at [0, 0] on input "Oui" at bounding box center [0, 0] width 0 height 0
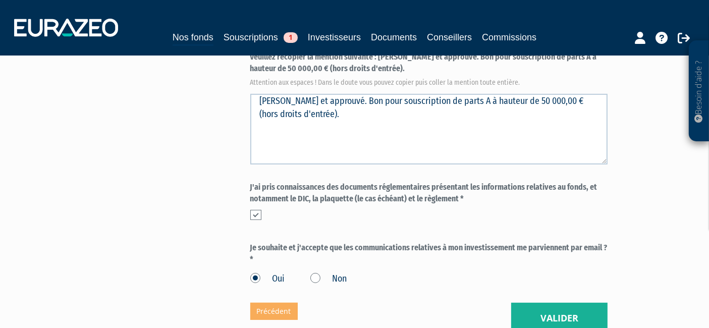
scroll to position [448, 0]
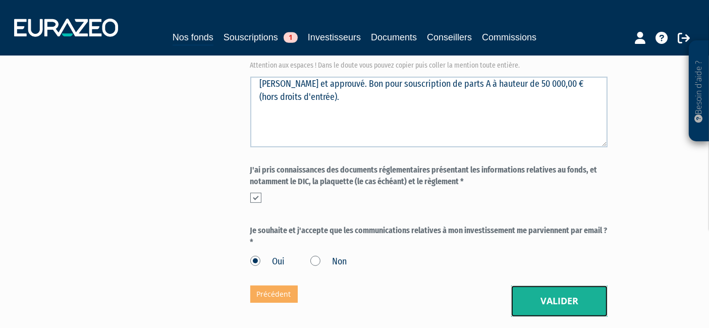
click at [572, 286] on button "Valider" at bounding box center [559, 301] width 96 height 31
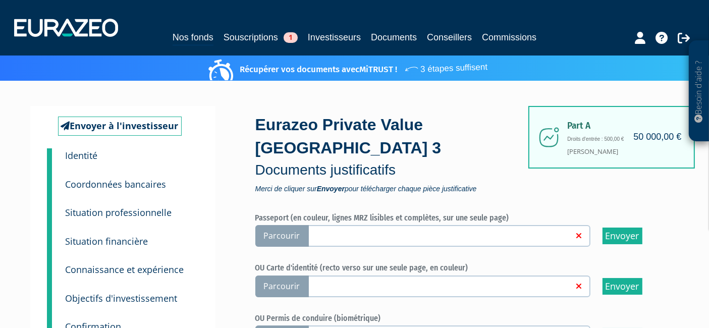
scroll to position [56, 0]
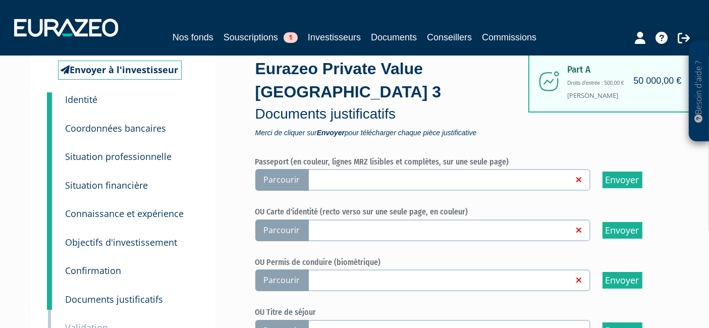
click at [275, 220] on span "Parcourir" at bounding box center [281, 231] width 53 height 22
click at [0, 0] on input "Parcourir" at bounding box center [0, 0] width 0 height 0
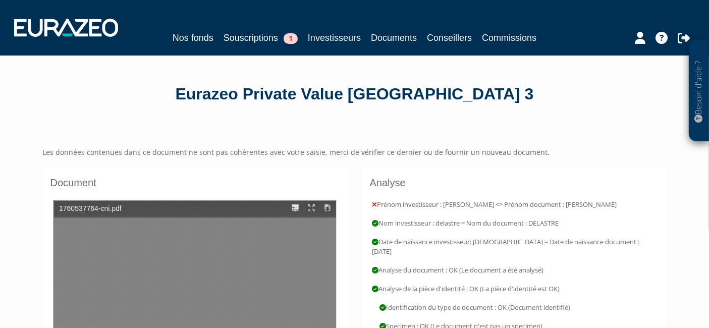
type input "1"
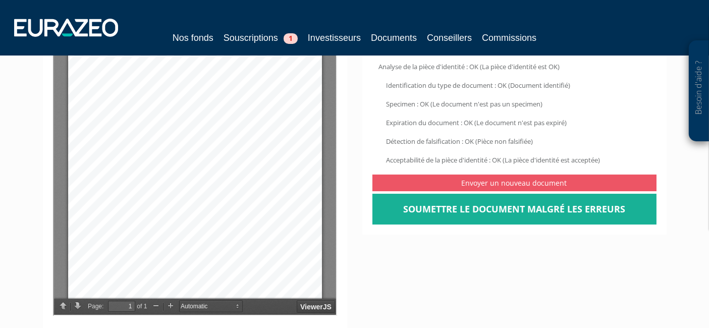
scroll to position [224, 0]
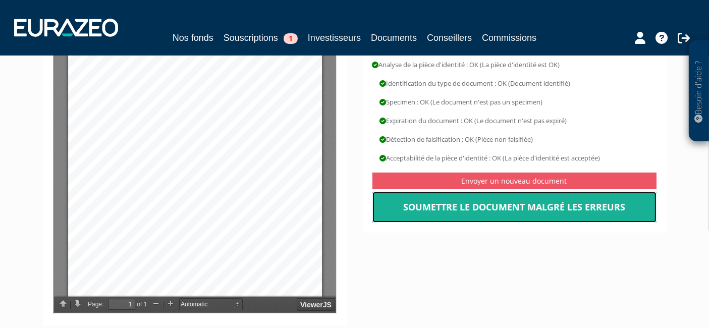
click at [483, 202] on link "Soumettre le document malgré les erreurs" at bounding box center [514, 207] width 284 height 31
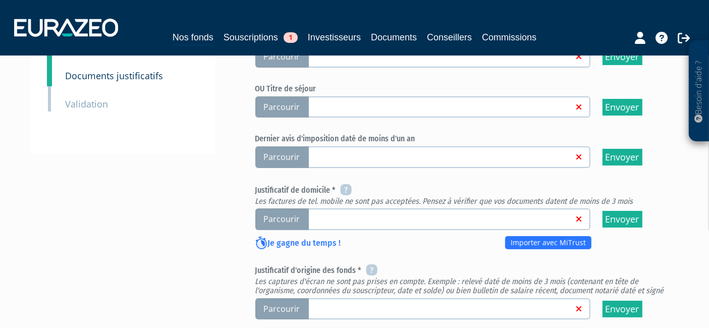
scroll to position [280, 0]
click at [270, 146] on span "Parcourir" at bounding box center [281, 157] width 53 height 22
click at [0, 0] on input "Parcourir" at bounding box center [0, 0] width 0 height 0
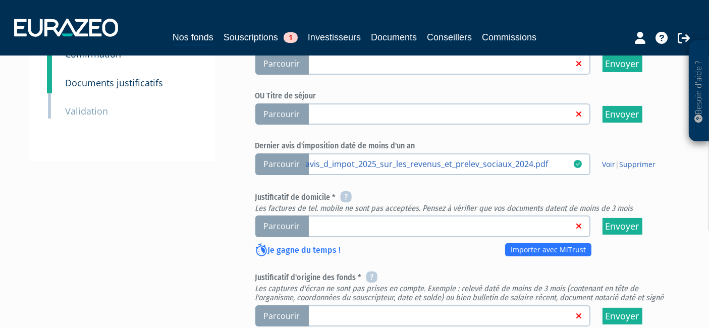
scroll to position [280, 0]
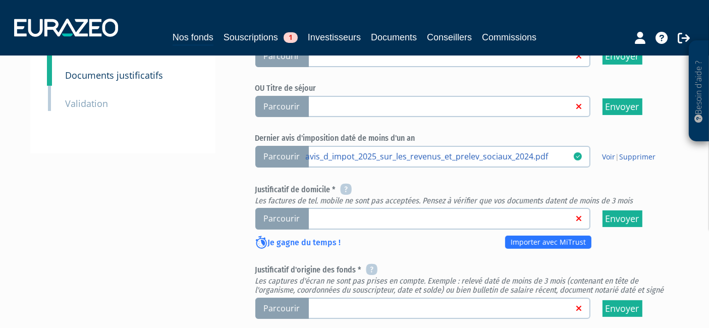
click at [291, 208] on span "Parcourir" at bounding box center [281, 219] width 53 height 22
click at [0, 0] on input "Parcourir" at bounding box center [0, 0] width 0 height 0
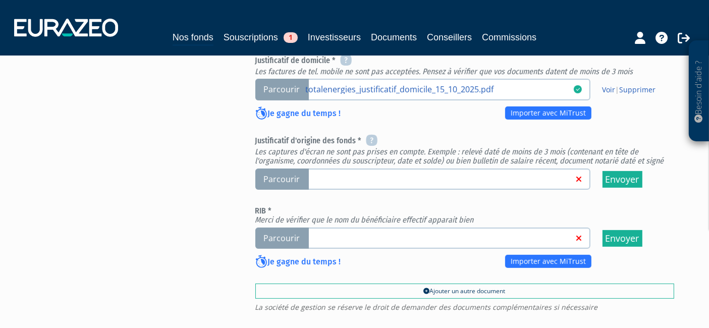
scroll to position [392, 0]
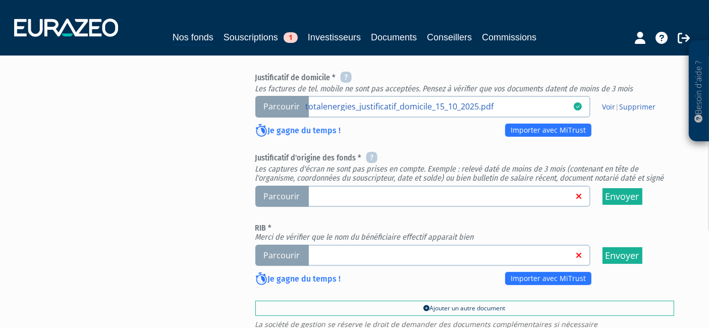
click at [290, 186] on span "Parcourir" at bounding box center [281, 197] width 53 height 22
click at [0, 0] on input "Parcourir" at bounding box center [0, 0] width 0 height 0
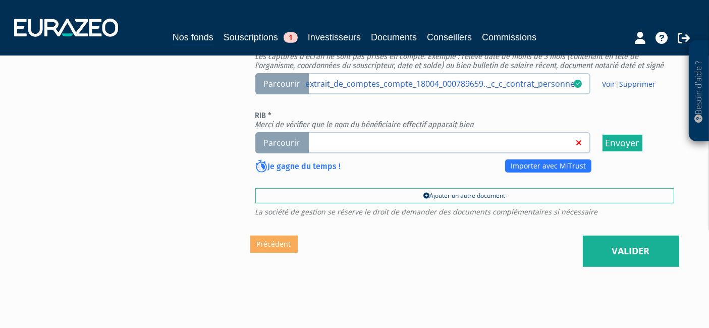
scroll to position [392, 0]
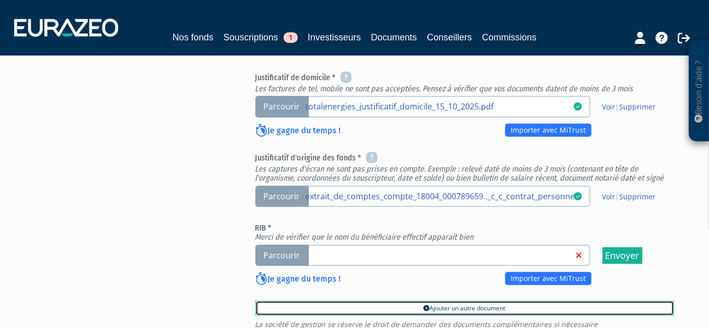
click at [441, 301] on link "Ajouter un autre document" at bounding box center [464, 308] width 419 height 15
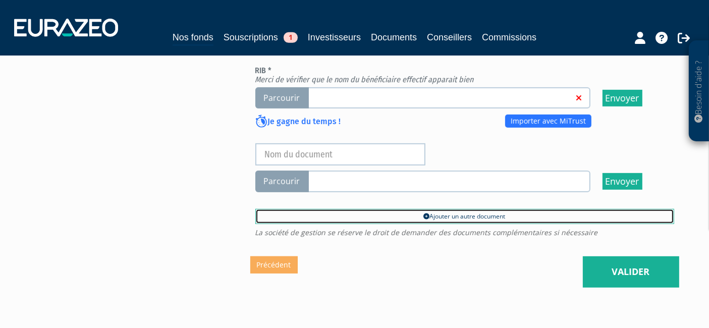
scroll to position [561, 0]
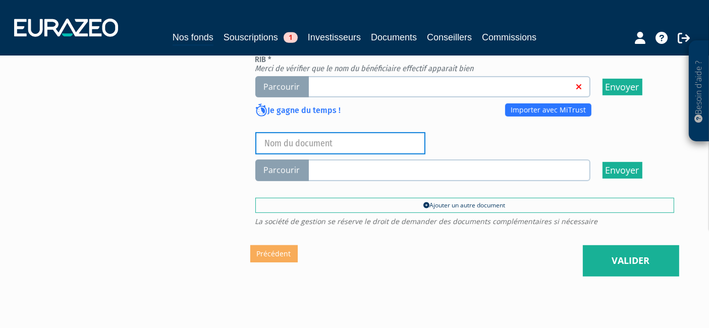
click at [318, 132] on input "text" at bounding box center [340, 143] width 170 height 22
type input "JOF 2"
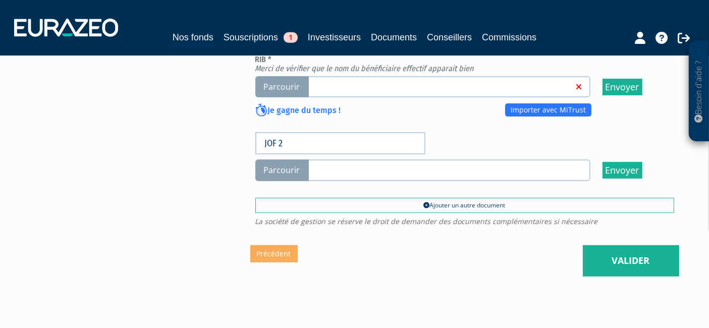
click at [290, 159] on span "Parcourir" at bounding box center [281, 170] width 53 height 22
click at [0, 0] on input "Parcourir" at bounding box center [0, 0] width 0 height 0
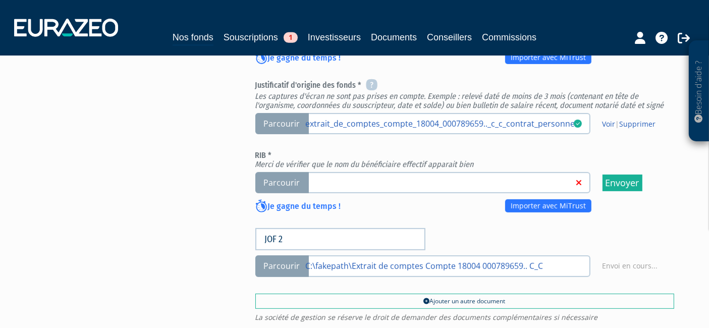
scroll to position [448, 0]
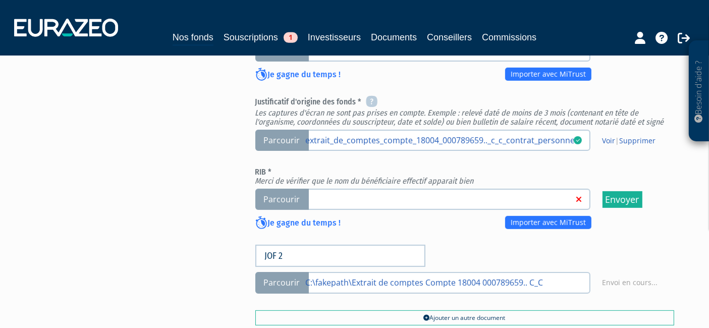
drag, startPoint x: 282, startPoint y: 173, endPoint x: 283, endPoint y: 165, distance: 8.1
click at [282, 189] on span "Parcourir" at bounding box center [281, 200] width 53 height 22
click at [293, 189] on span "Parcourir" at bounding box center [281, 200] width 53 height 22
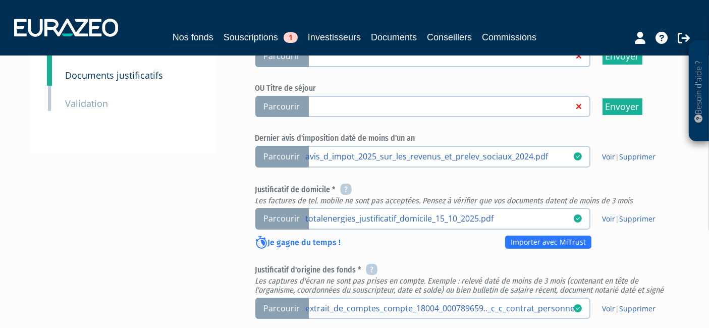
scroll to position [336, 0]
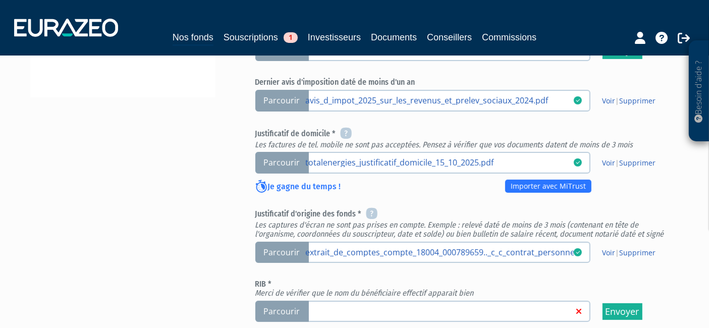
click at [634, 208] on h6 "Justificatif d'origine des fonds * Les captures d'écran ne sont pas prises en c…" at bounding box center [464, 223] width 419 height 30
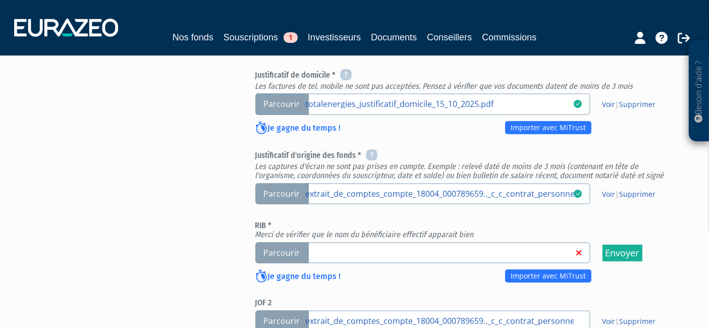
scroll to position [395, 0]
click at [289, 242] on span "Parcourir" at bounding box center [281, 253] width 53 height 22
click at [0, 0] on input "Parcourir" at bounding box center [0, 0] width 0 height 0
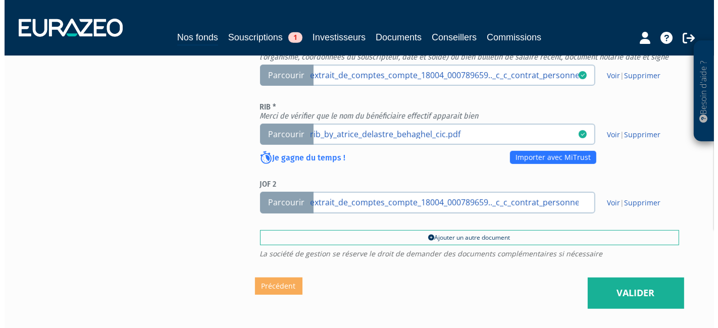
scroll to position [563, 0]
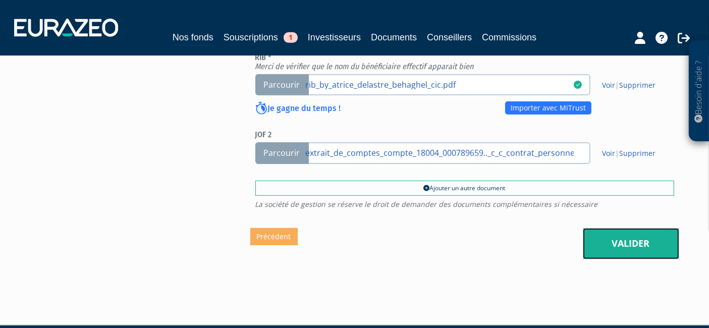
click at [600, 228] on link "Valider" at bounding box center [631, 243] width 96 height 31
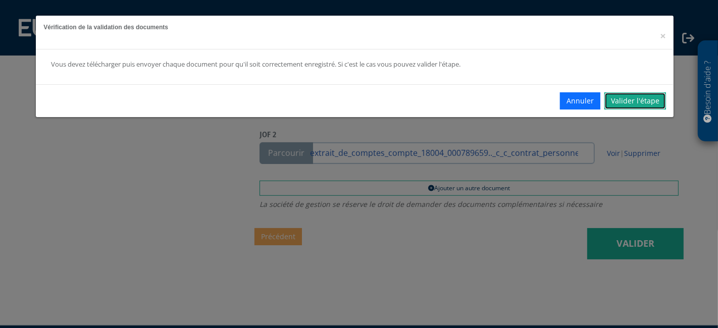
click at [610, 106] on link "Valider l'étape" at bounding box center [635, 100] width 62 height 17
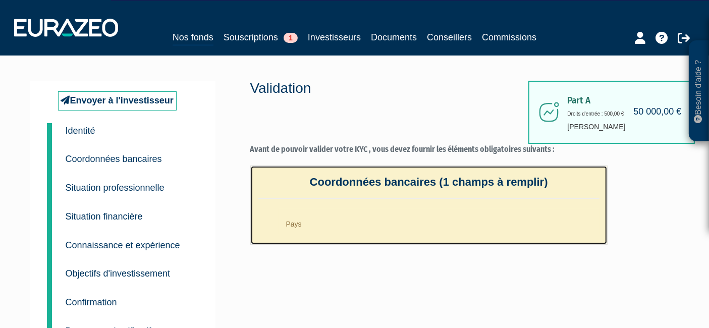
click at [318, 219] on li "Pays" at bounding box center [439, 221] width 321 height 25
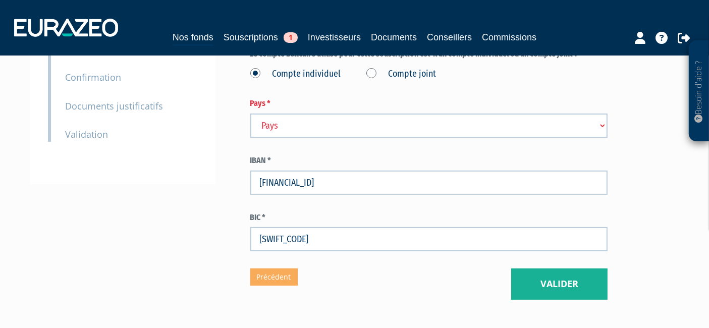
scroll to position [56, 0]
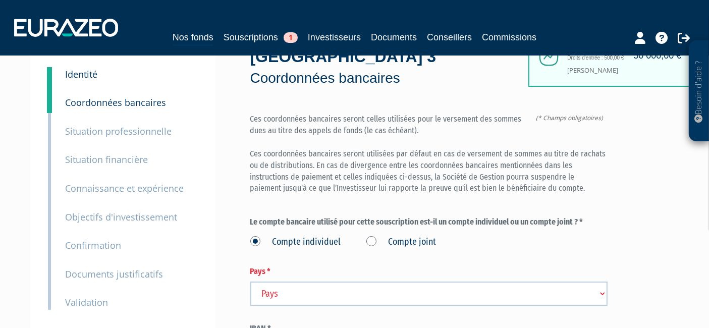
click at [275, 282] on select "Pays [GEOGRAPHIC_DATA] [GEOGRAPHIC_DATA] [GEOGRAPHIC_DATA] [GEOGRAPHIC_DATA] [G…" at bounding box center [428, 294] width 357 height 24
select select "75"
click at [250, 282] on select "Pays [GEOGRAPHIC_DATA] [GEOGRAPHIC_DATA] [GEOGRAPHIC_DATA] [GEOGRAPHIC_DATA] [G…" at bounding box center [428, 294] width 357 height 24
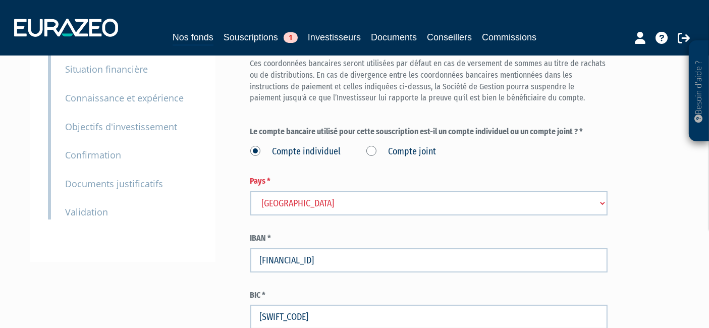
scroll to position [270, 0]
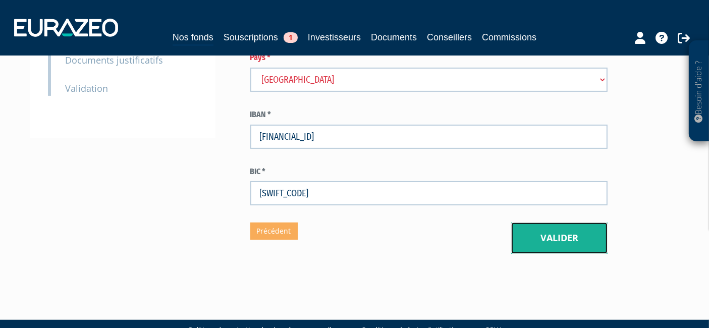
click at [535, 223] on button "Valider" at bounding box center [559, 238] width 96 height 31
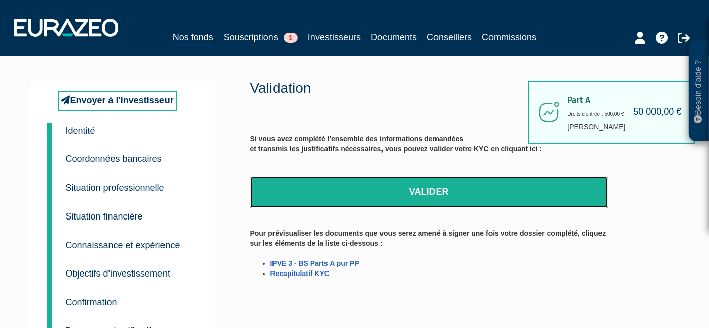
click at [424, 202] on link "Valider" at bounding box center [428, 192] width 357 height 31
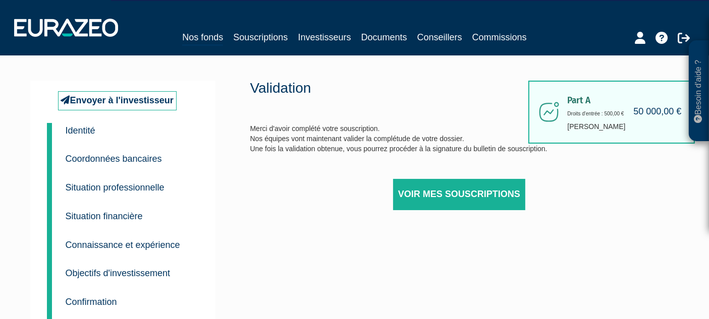
click at [310, 44] on div "Nos fonds Souscriptions Investisseurs Documents Conseillers Commissions" at bounding box center [355, 38] width 464 height 16
click at [313, 37] on link "Investisseurs" at bounding box center [324, 37] width 53 height 14
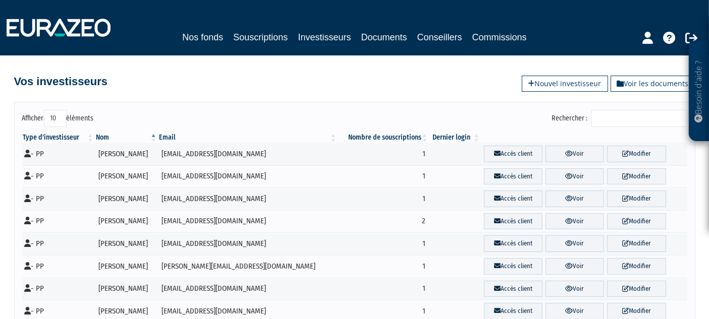
click at [71, 121] on label "Afficher 10 25 50 100 éléments" at bounding box center [58, 118] width 72 height 17
click at [67, 121] on select "10 25 50 100" at bounding box center [55, 118] width 23 height 17
click at [55, 120] on select "10 25 50 100" at bounding box center [55, 118] width 23 height 17
select select "50"
click at [45, 110] on select "10 25 50 100" at bounding box center [55, 118] width 23 height 17
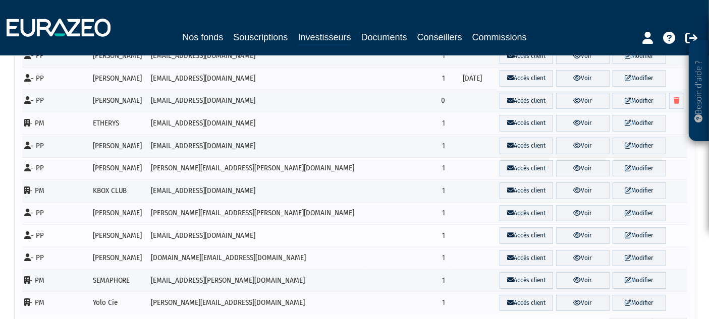
scroll to position [261, 0]
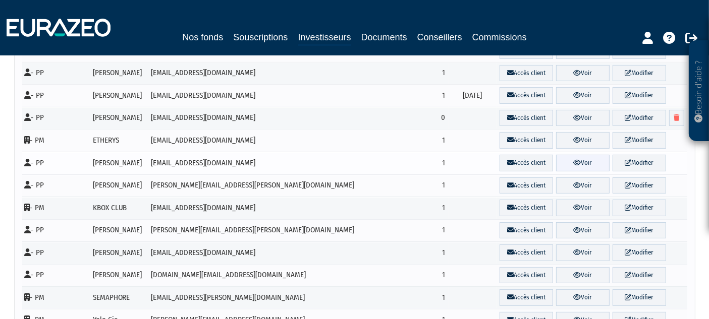
click at [574, 159] on link "Voir" at bounding box center [582, 163] width 53 height 17
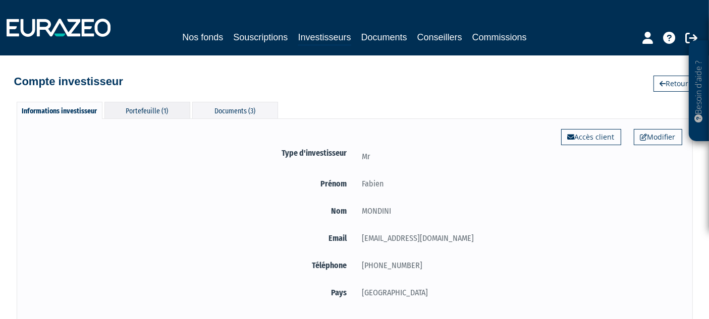
click at [151, 116] on div "Portefeuille (1)" at bounding box center [147, 110] width 86 height 17
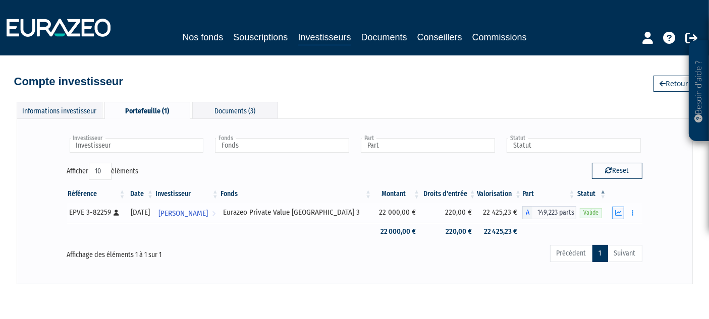
click at [617, 212] on icon "button" at bounding box center [618, 213] width 7 height 7
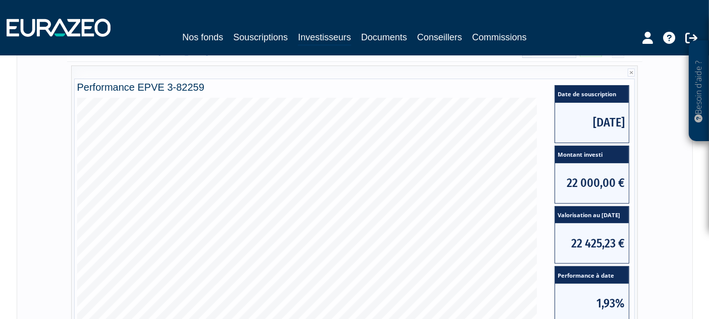
scroll to position [336, 0]
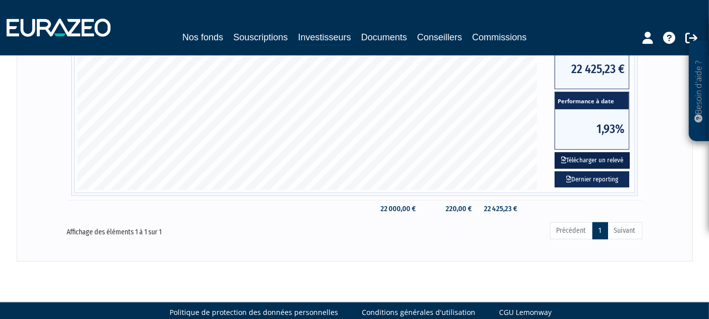
click at [581, 159] on button "Télécharger un relevé" at bounding box center [592, 160] width 75 height 17
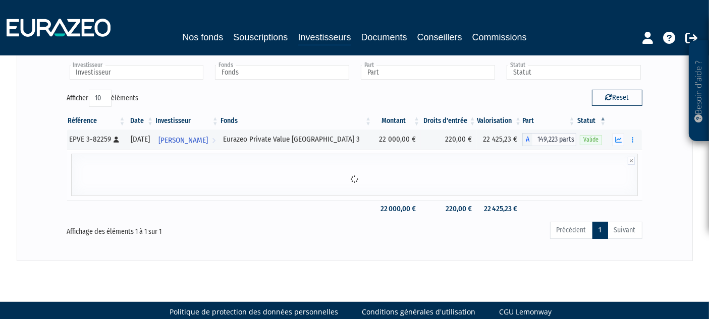
scroll to position [138, 0]
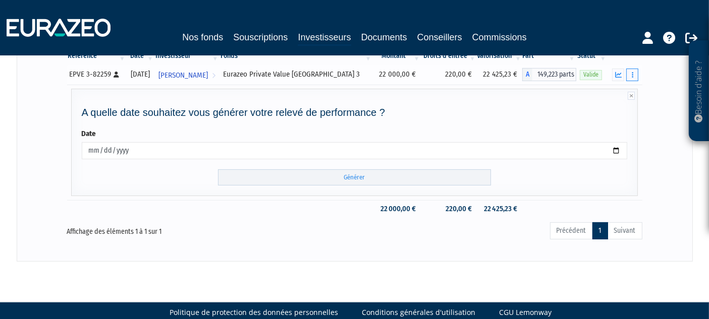
click at [633, 72] on icon "button" at bounding box center [633, 75] width 2 height 7
click at [288, 225] on div "Affichage des éléments 1 à 1 sur 1" at bounding box center [182, 230] width 231 height 16
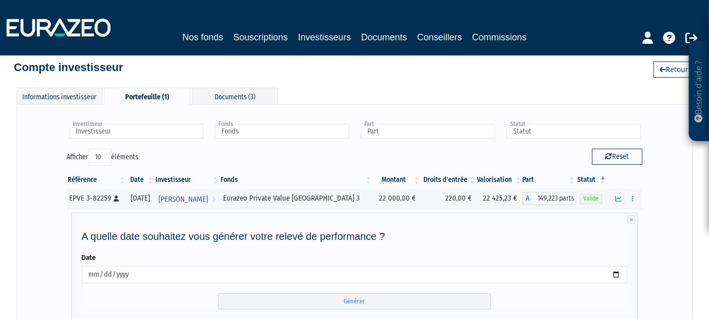
scroll to position [0, 0]
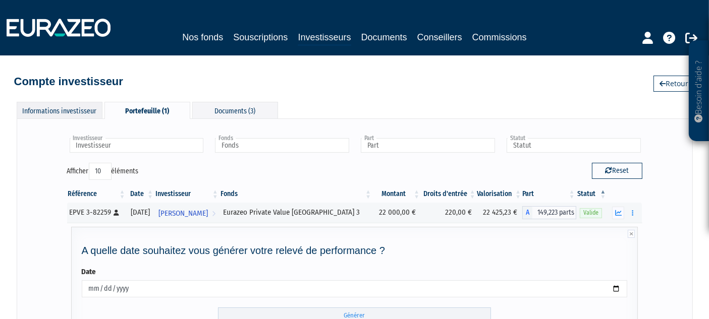
drag, startPoint x: 76, startPoint y: 112, endPoint x: 92, endPoint y: 112, distance: 15.6
click at [78, 112] on div "Informations investisseur" at bounding box center [60, 110] width 86 height 17
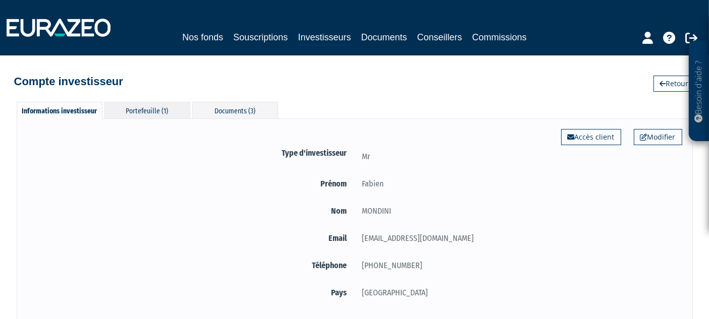
click at [158, 108] on div "Portefeuille (1)" at bounding box center [147, 110] width 86 height 17
